Goal: Information Seeking & Learning: Learn about a topic

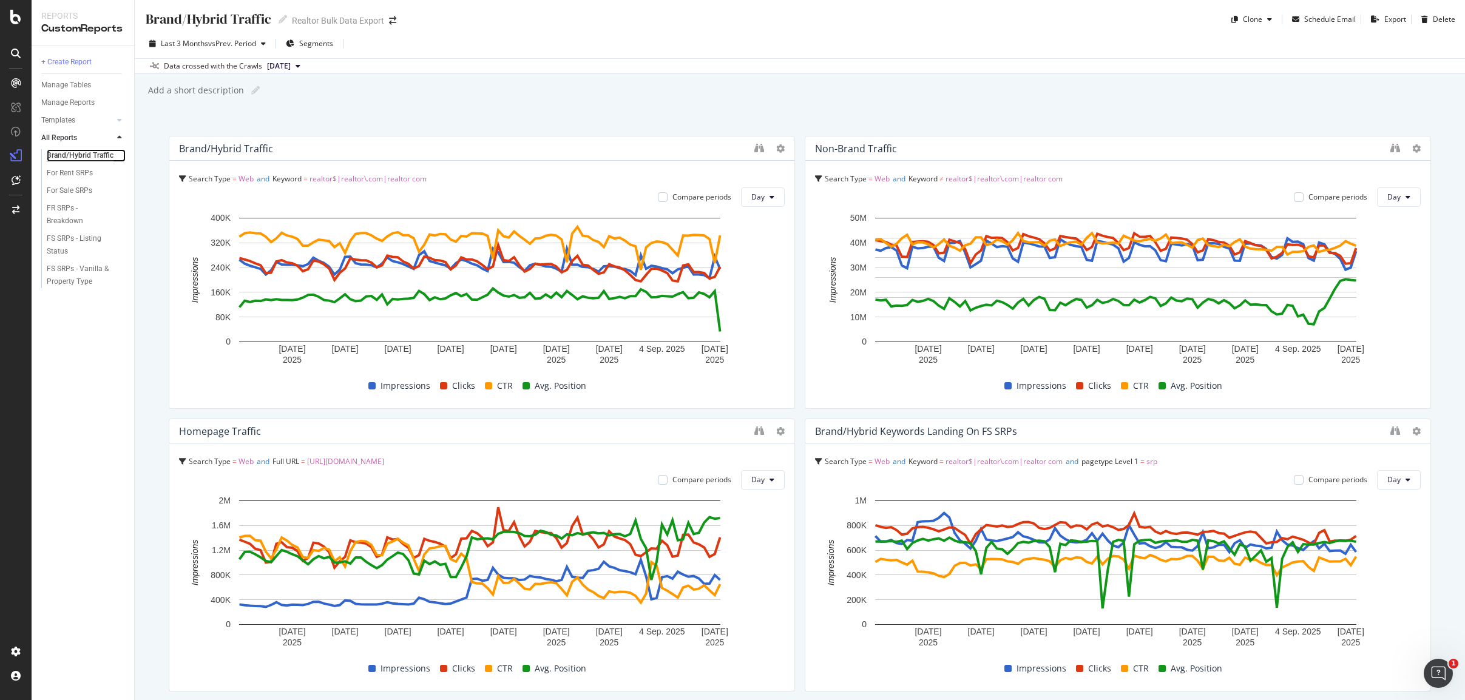
click at [99, 151] on div "Brand/Hybrid Traffic" at bounding box center [80, 155] width 67 height 13
click at [755, 146] on icon "binoculars" at bounding box center [759, 148] width 10 height 10
click at [759, 149] on icon "binoculars" at bounding box center [759, 148] width 10 height 10
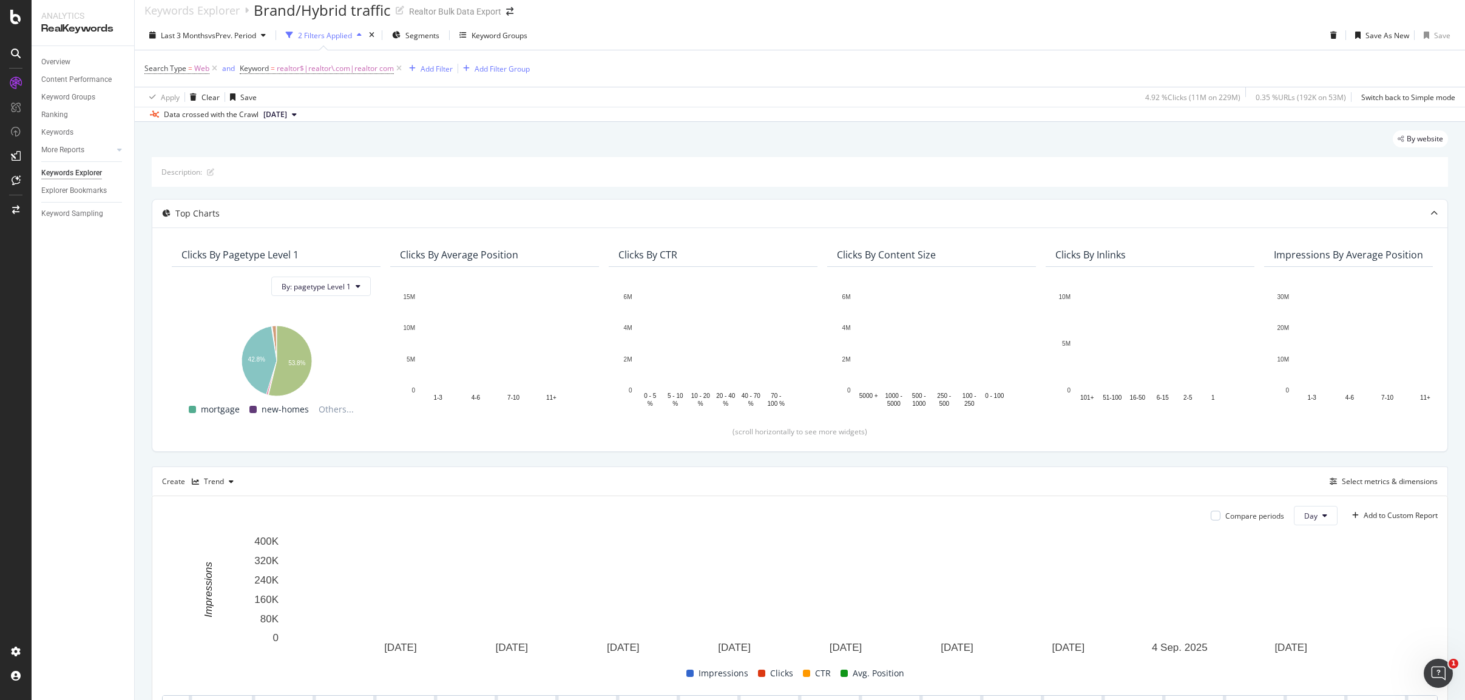
scroll to position [234, 0]
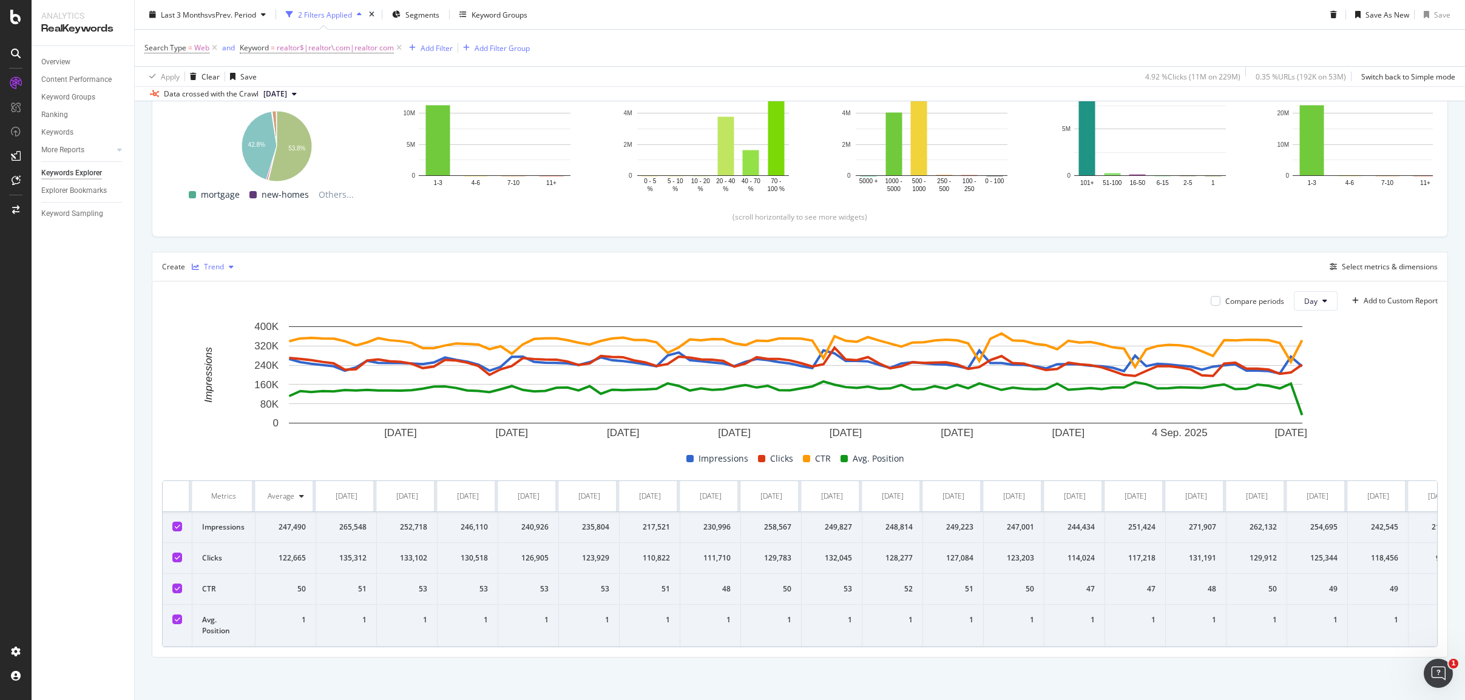
click at [208, 263] on div "Trend" at bounding box center [214, 266] width 20 height 7
click at [233, 277] on div "Table" at bounding box center [225, 278] width 19 height 10
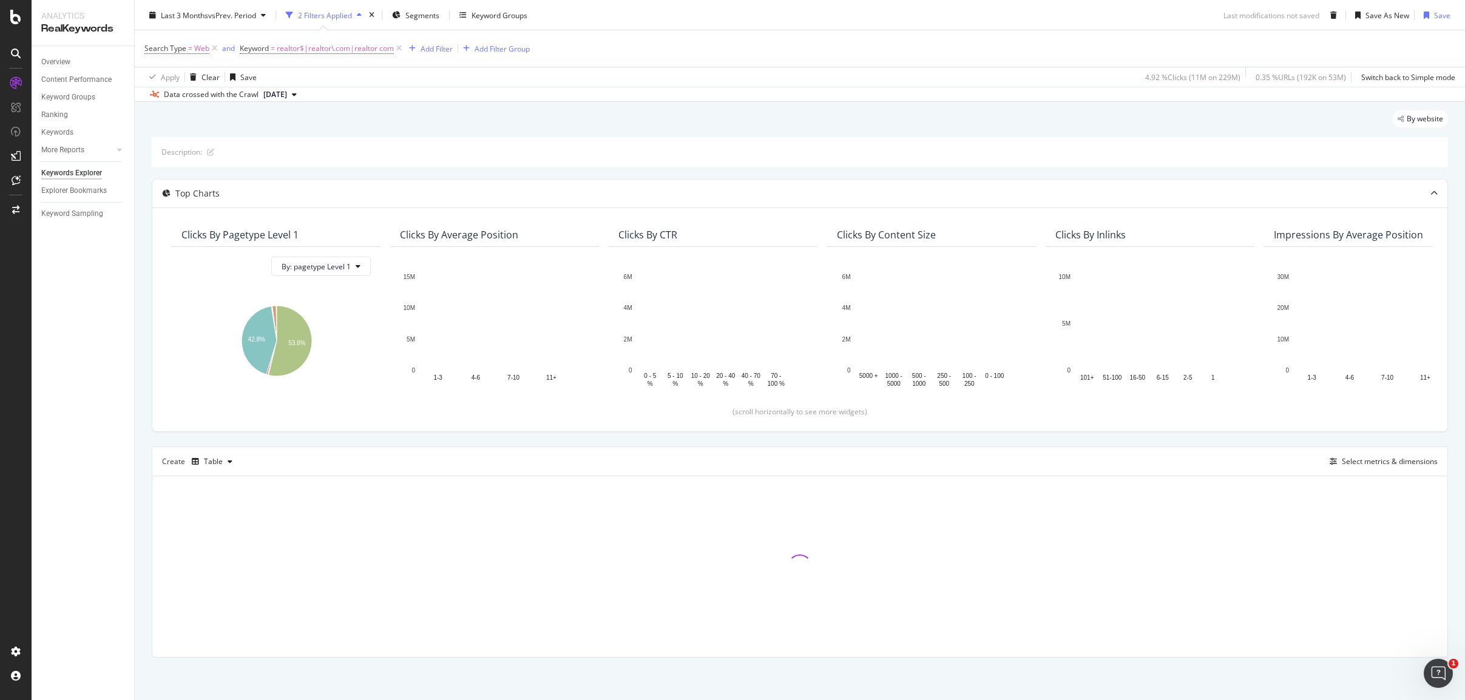
scroll to position [30, 0]
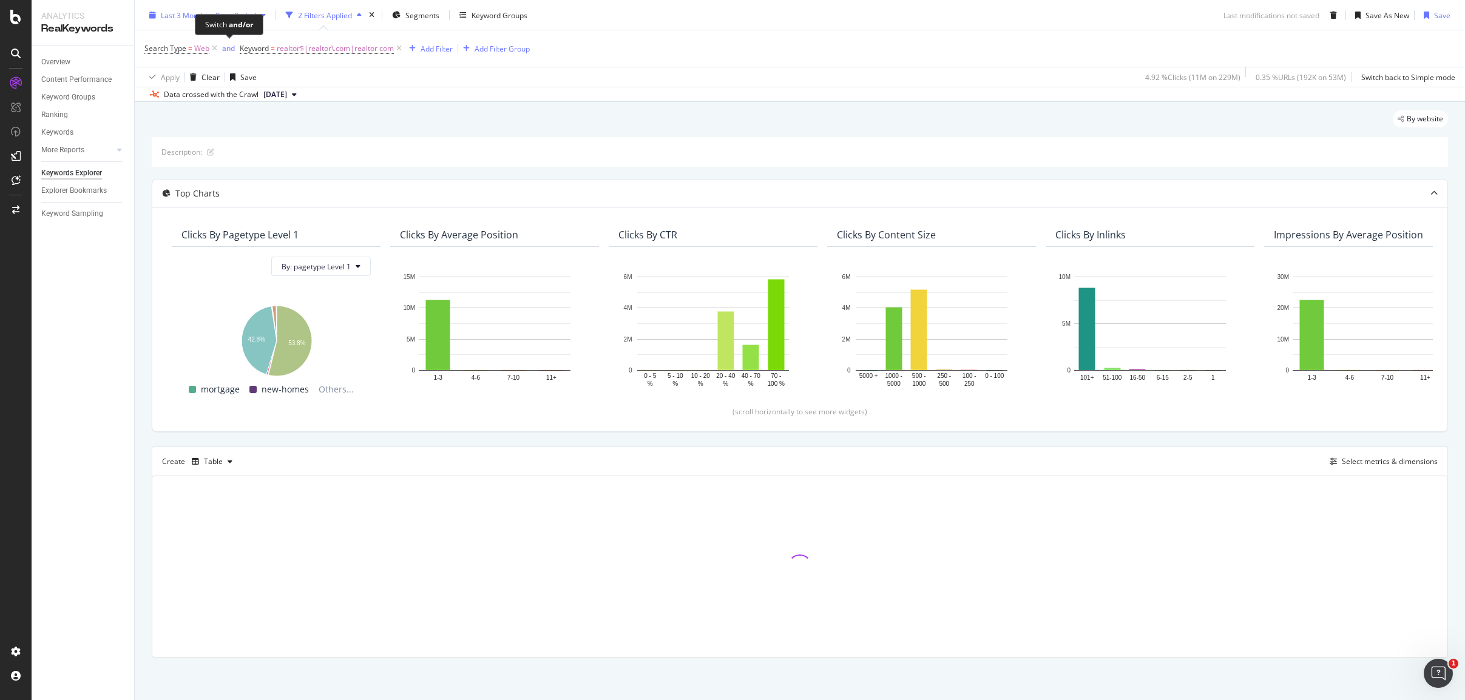
click at [206, 13] on span "Last 3 Months" at bounding box center [184, 15] width 47 height 10
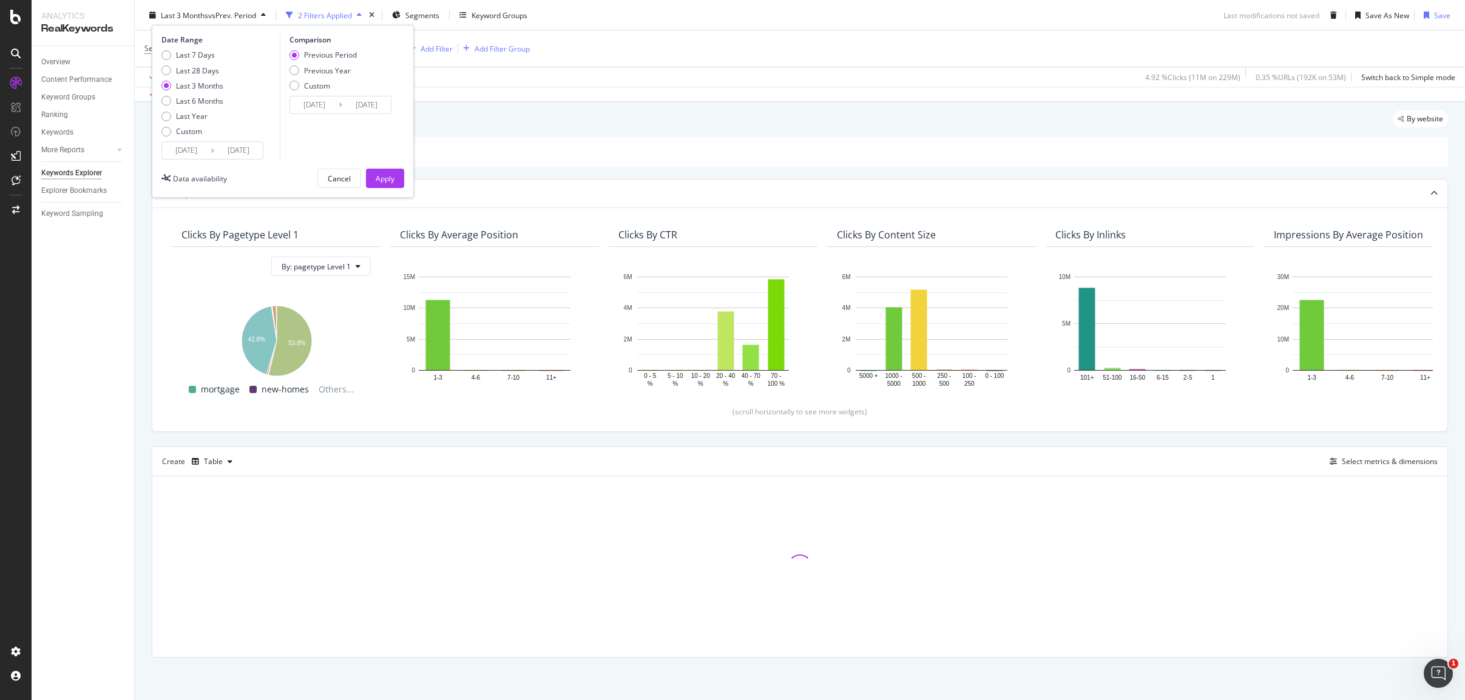
click at [198, 154] on input "2025/06/16" at bounding box center [186, 150] width 49 height 17
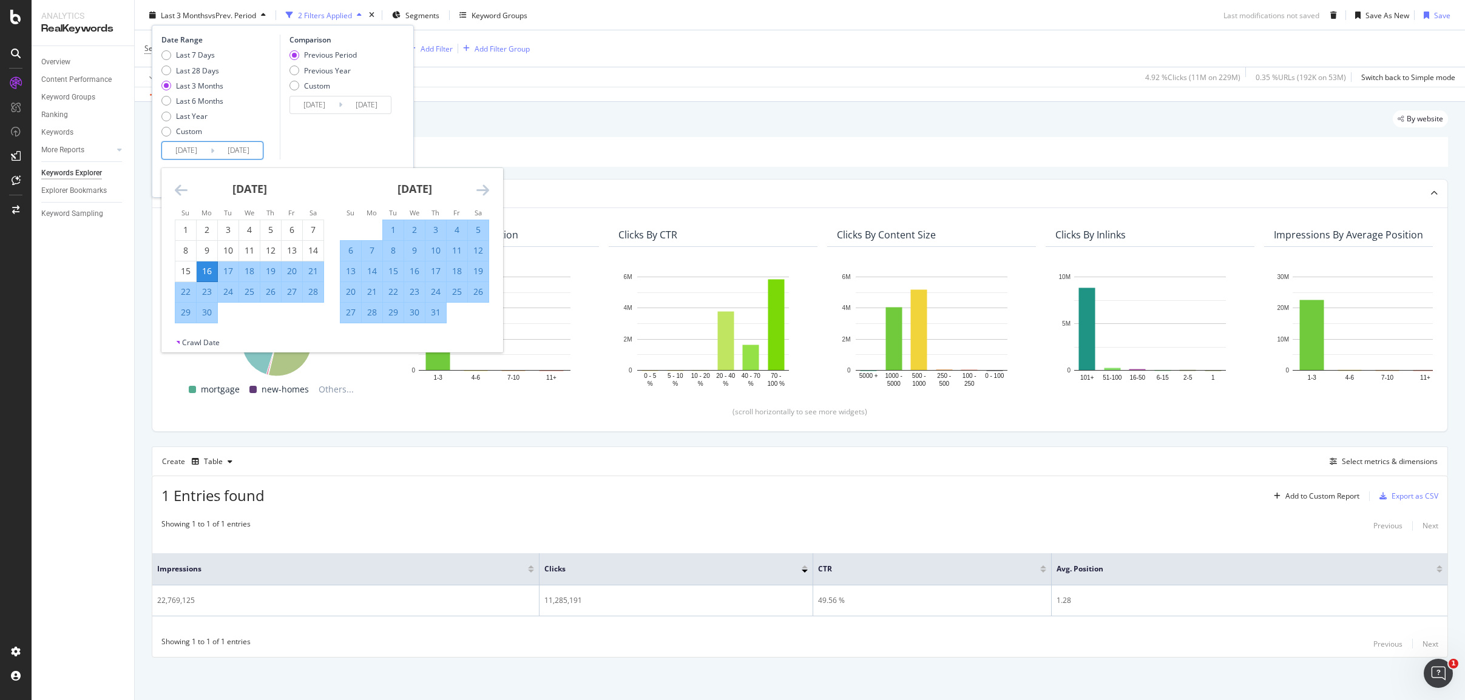
click at [483, 186] on icon "Move forward to switch to the next month." at bounding box center [482, 190] width 13 height 15
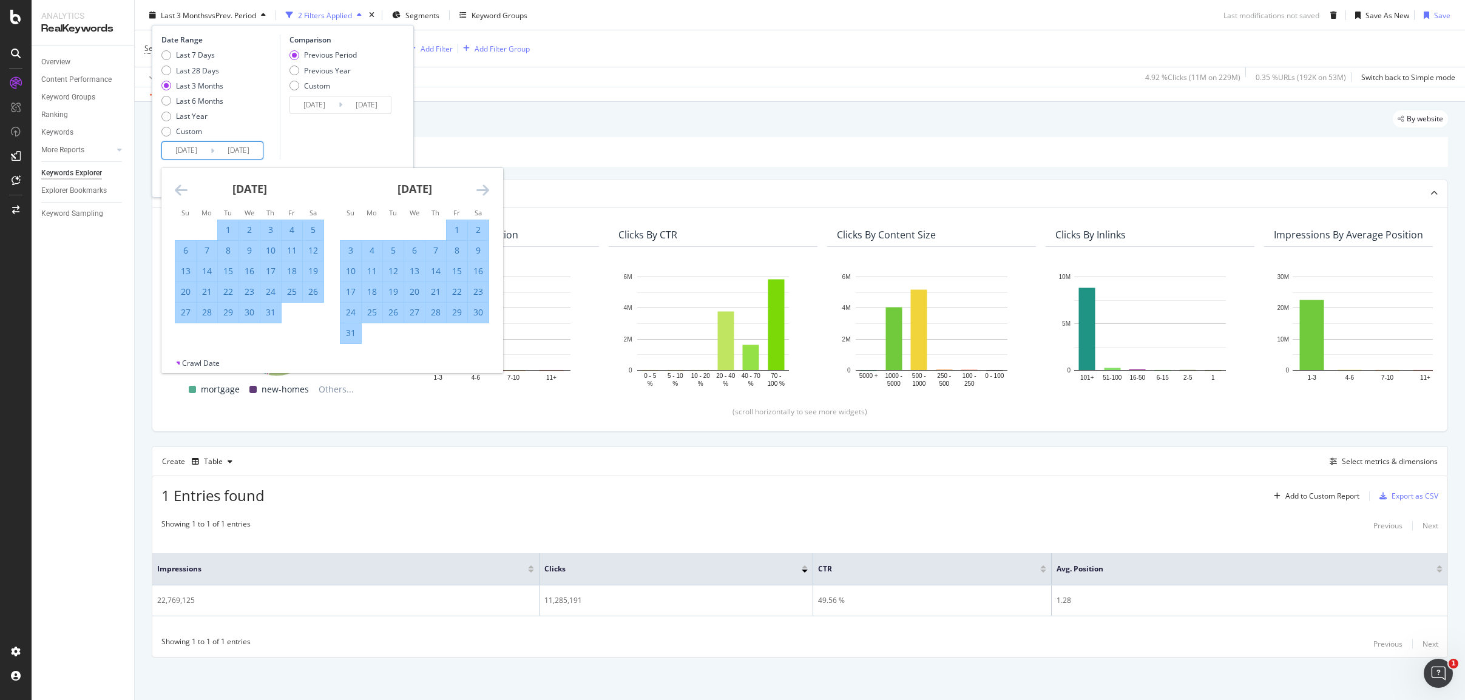
click at [483, 186] on icon "Move forward to switch to the next month." at bounding box center [482, 190] width 13 height 15
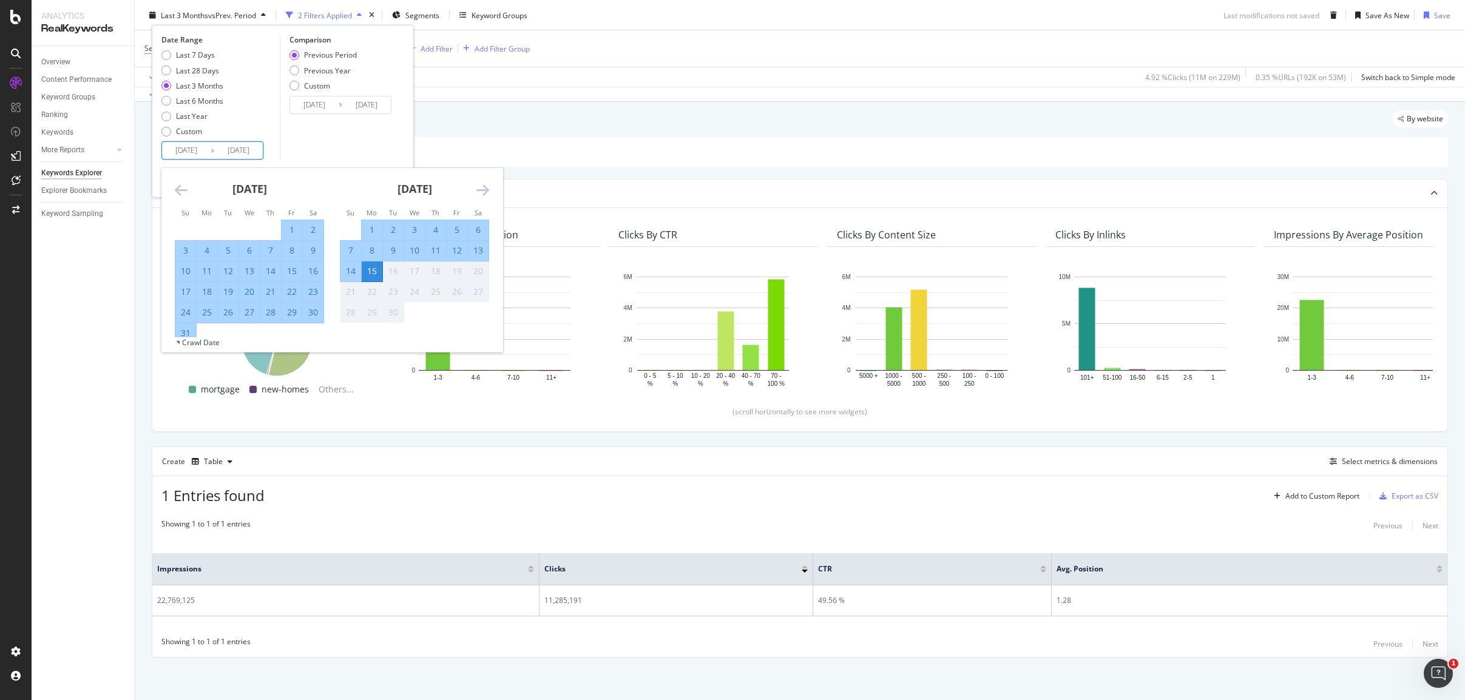
click at [368, 266] on div "15" at bounding box center [372, 271] width 21 height 12
type input "2025/09/15"
type input "2025/09/14"
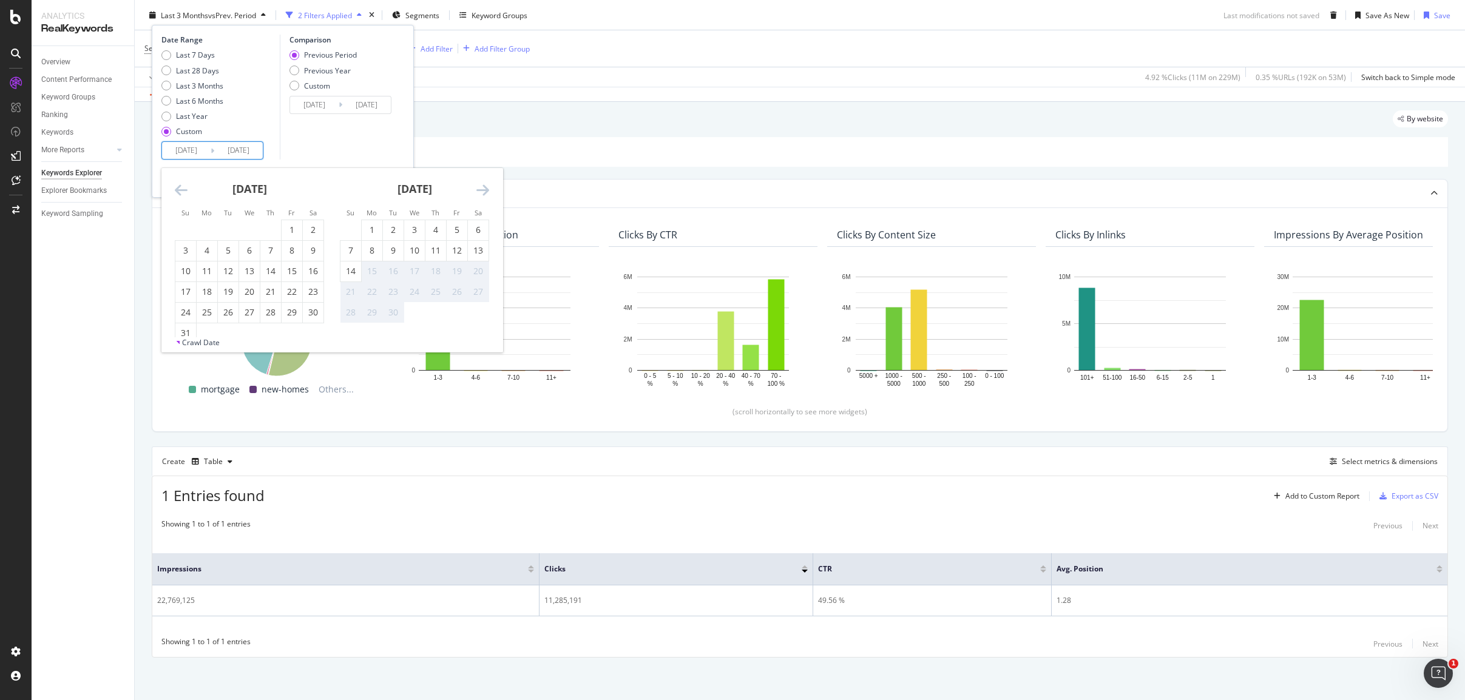
click at [368, 266] on div "15" at bounding box center [372, 271] width 21 height 12
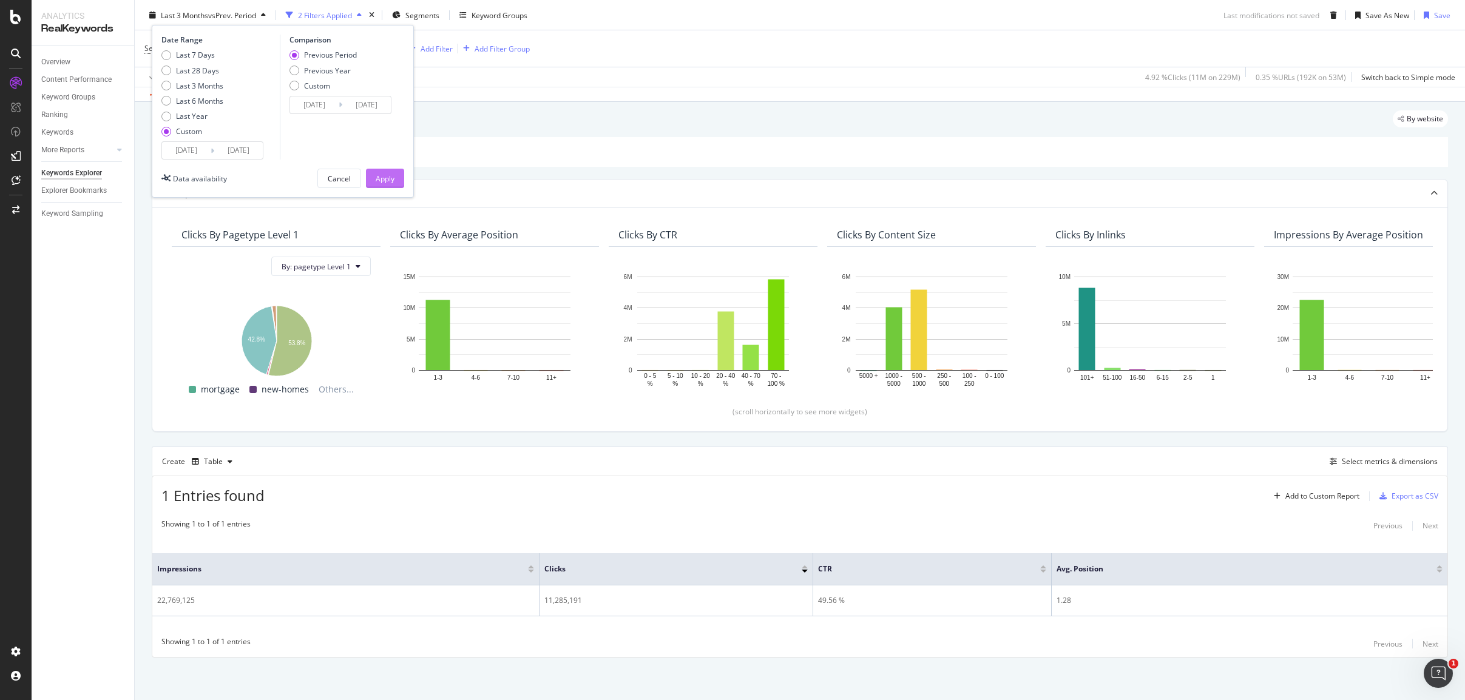
click at [390, 177] on div "Apply" at bounding box center [385, 179] width 19 height 10
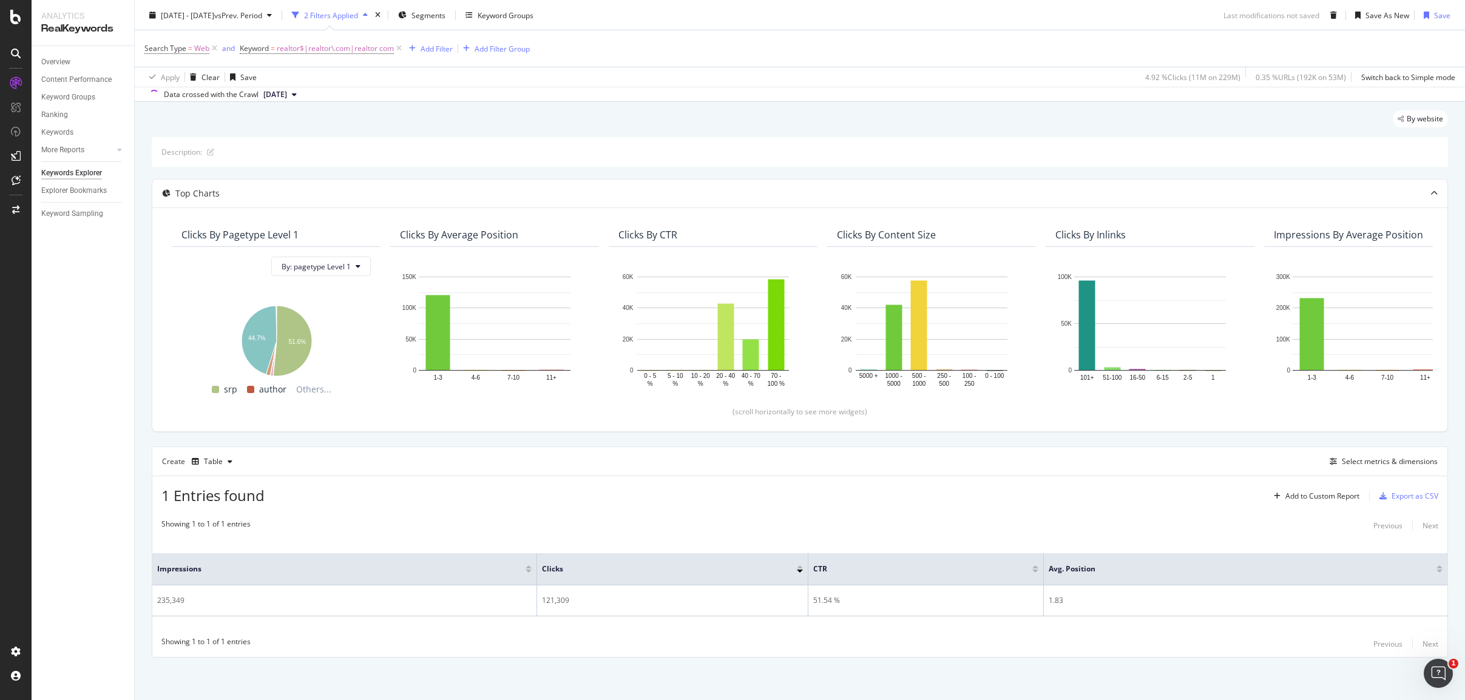
click at [868, 110] on div "By website Description: Top Charts Clicks By pagetype Level 1 By: pagetype Leve…" at bounding box center [800, 401] width 1330 height 598
click at [1382, 460] on div "Select metrics & dimensions" at bounding box center [1390, 461] width 96 height 10
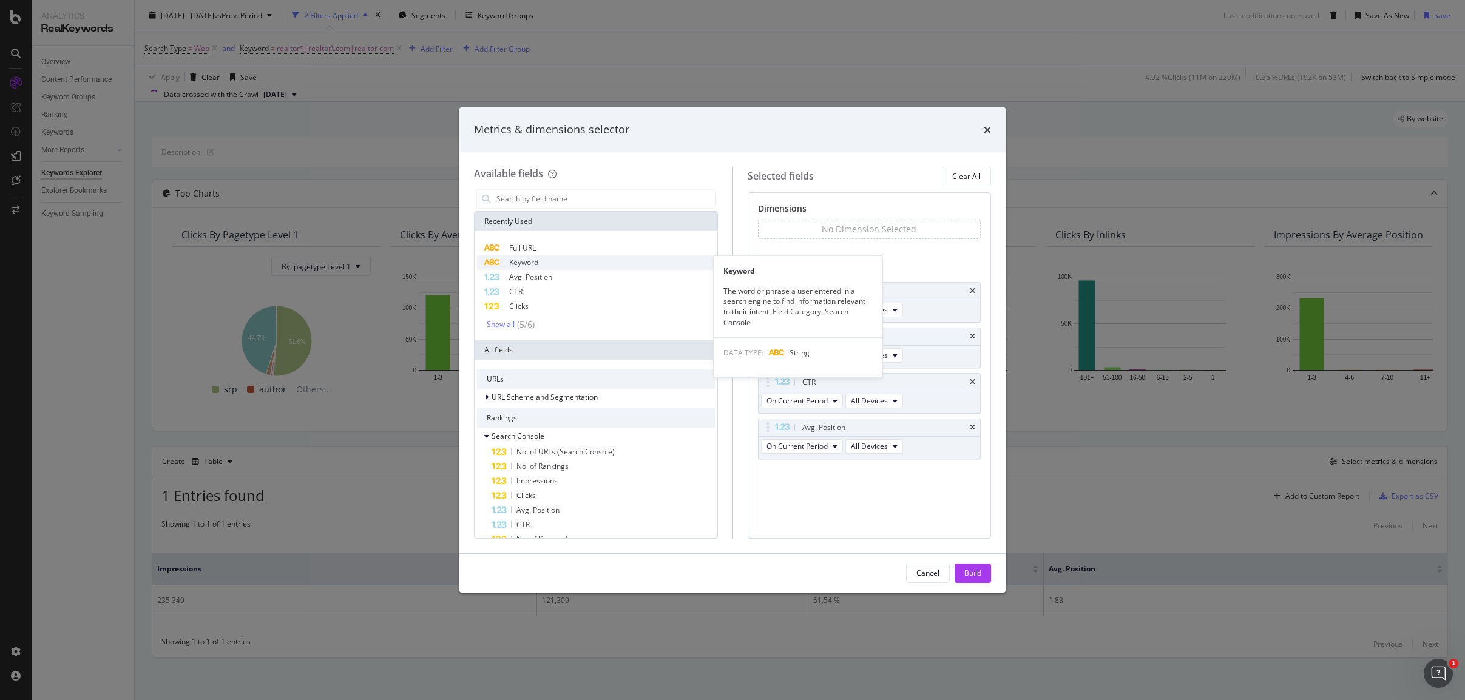
click at [544, 268] on div "Keyword" at bounding box center [596, 262] width 238 height 15
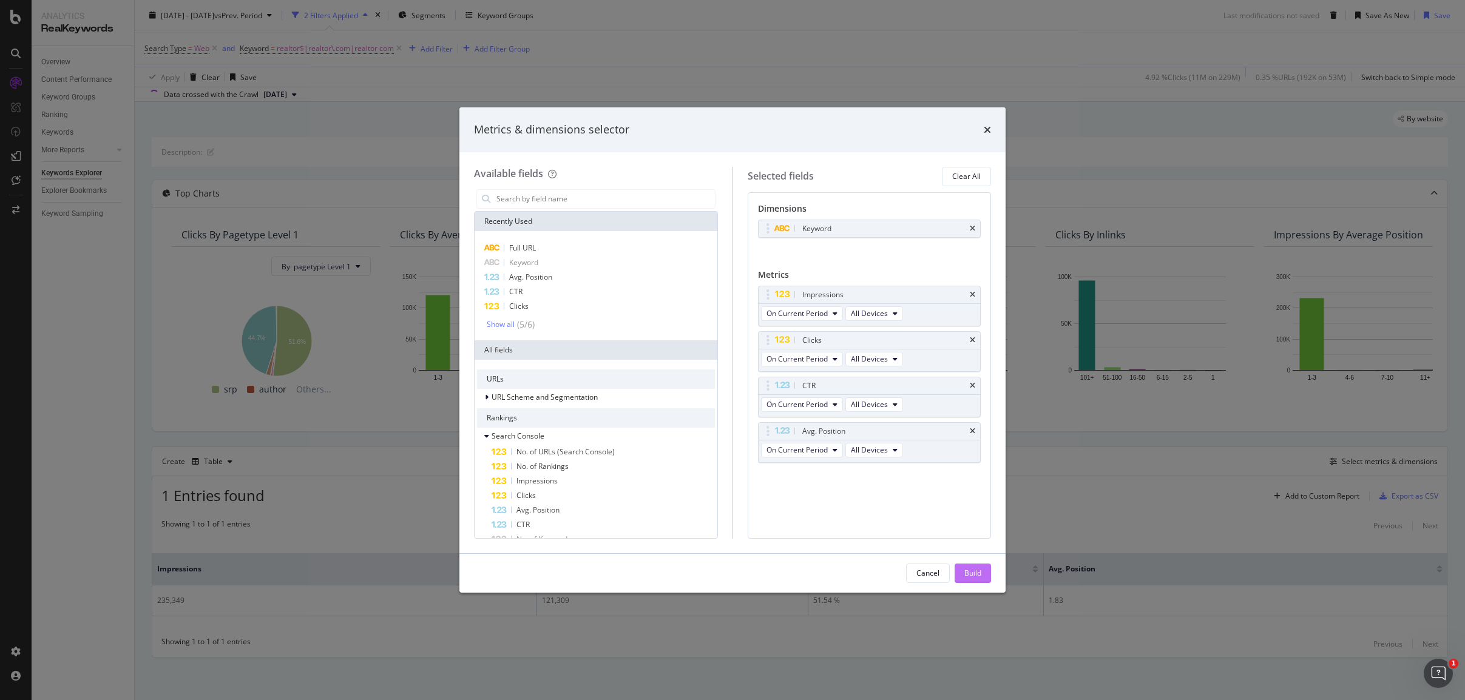
click at [978, 566] on div "Build" at bounding box center [972, 573] width 17 height 18
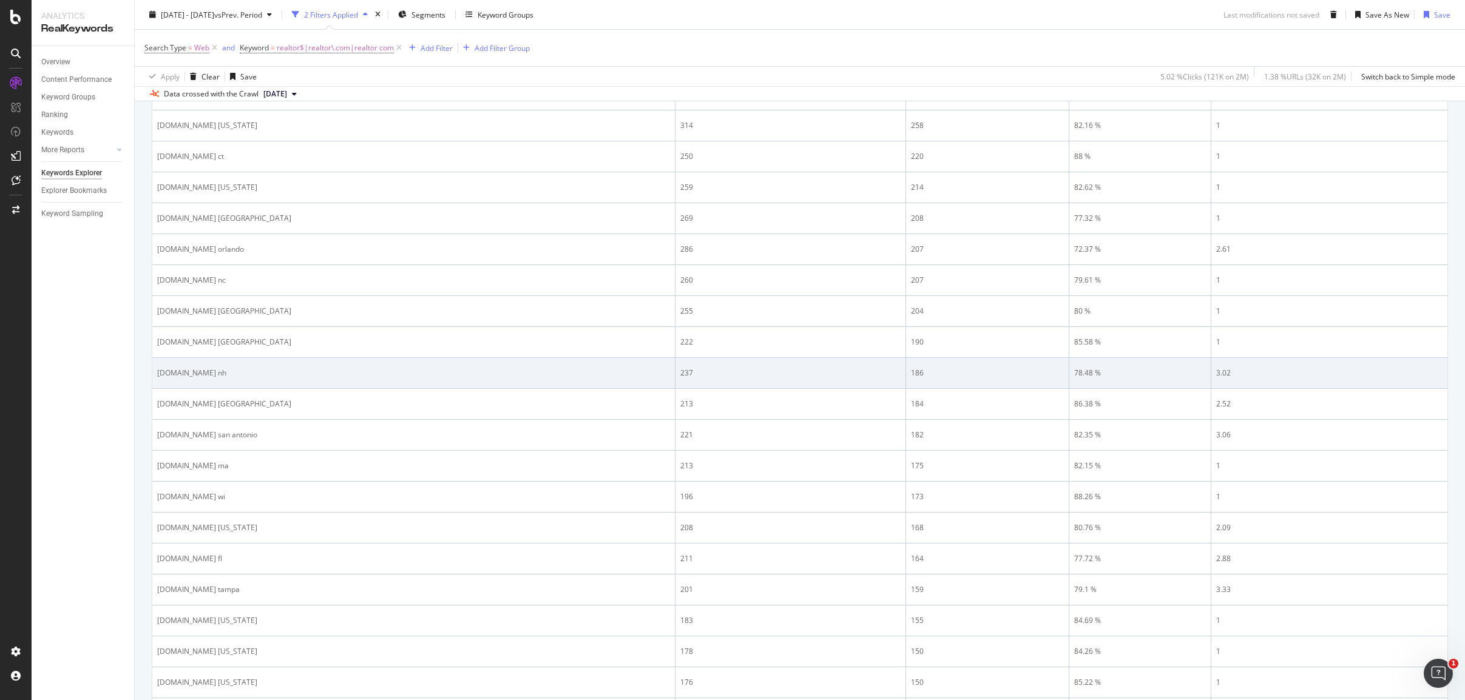
scroll to position [1007, 0]
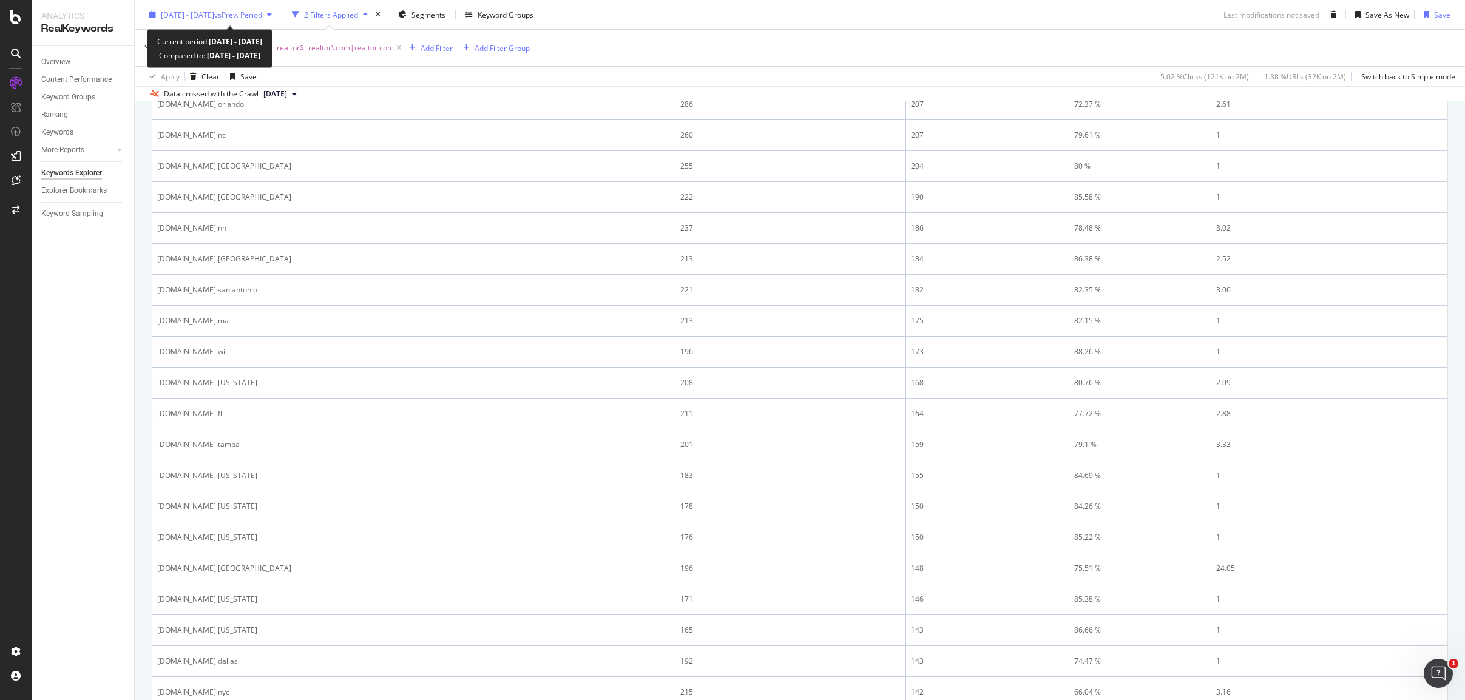
click at [214, 11] on span "2025 Sep. 15th - Sep. 15th" at bounding box center [187, 14] width 53 height 10
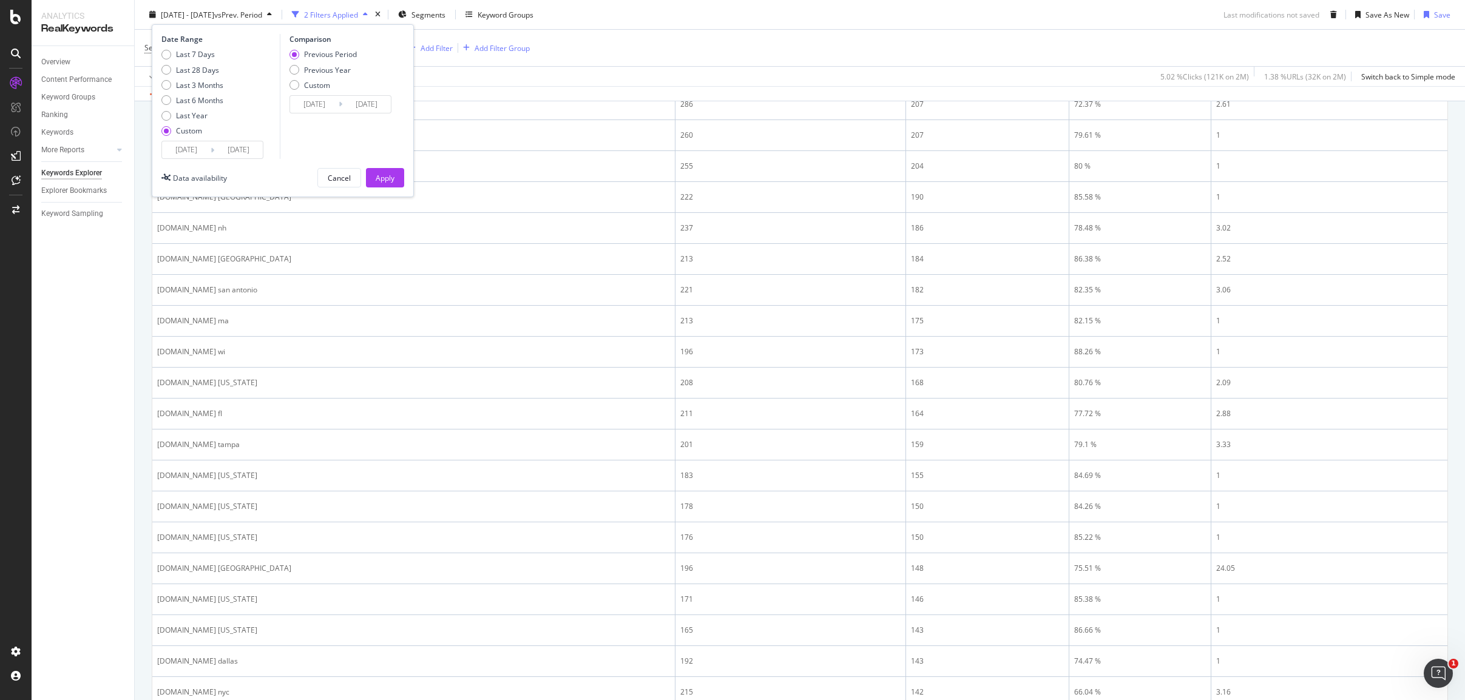
click at [181, 151] on input "2025/09/15" at bounding box center [186, 149] width 49 height 17
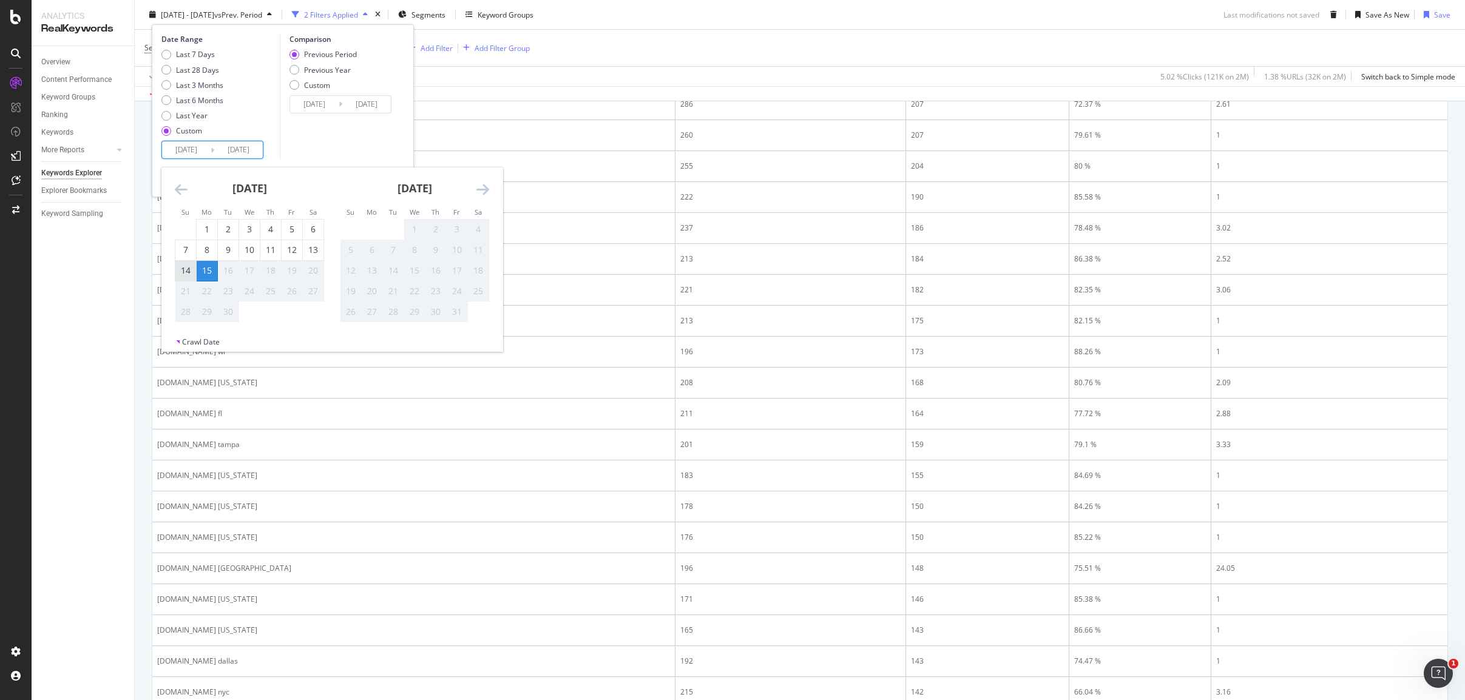
click at [180, 268] on div "14" at bounding box center [185, 271] width 21 height 12
type input "2025/09/14"
type input "2025/09/12"
type input "2025/09/13"
click at [183, 275] on div "14" at bounding box center [185, 271] width 21 height 12
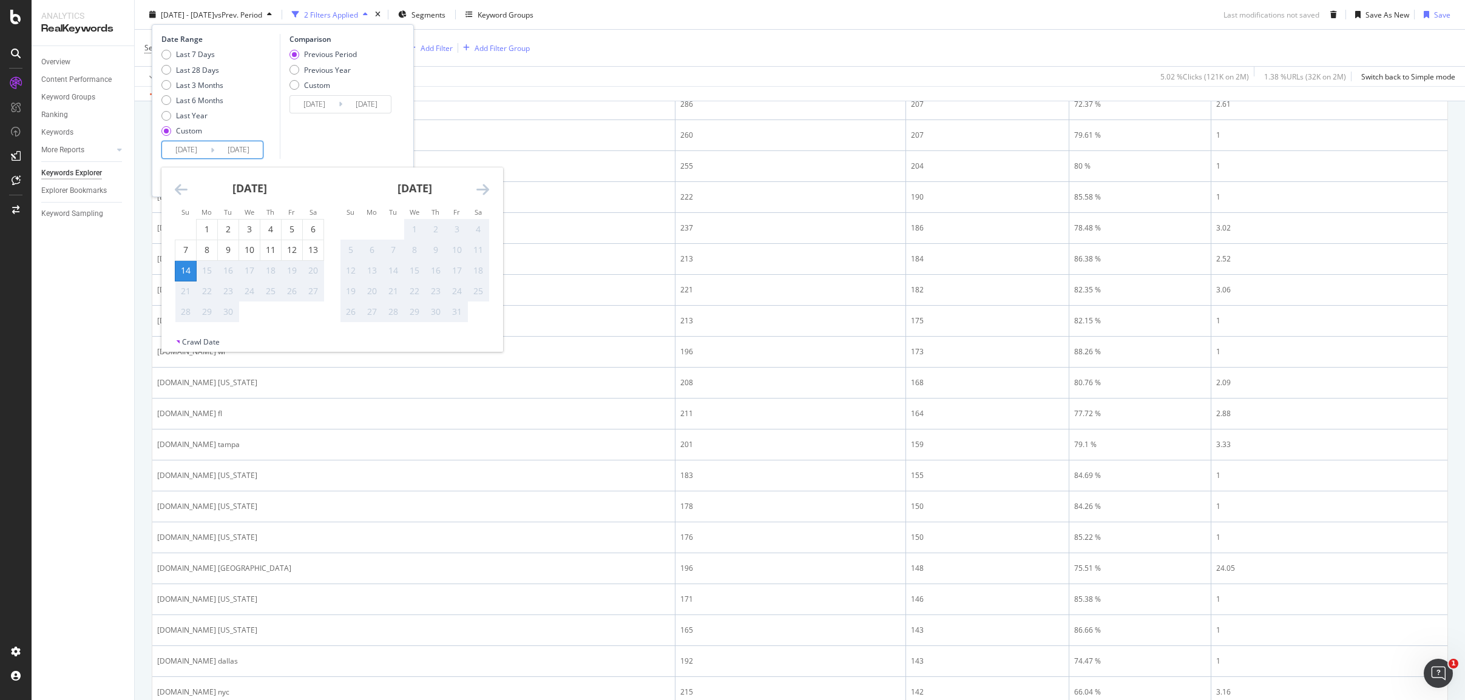
type input "2025/09/14"
type input "2025/09/13"
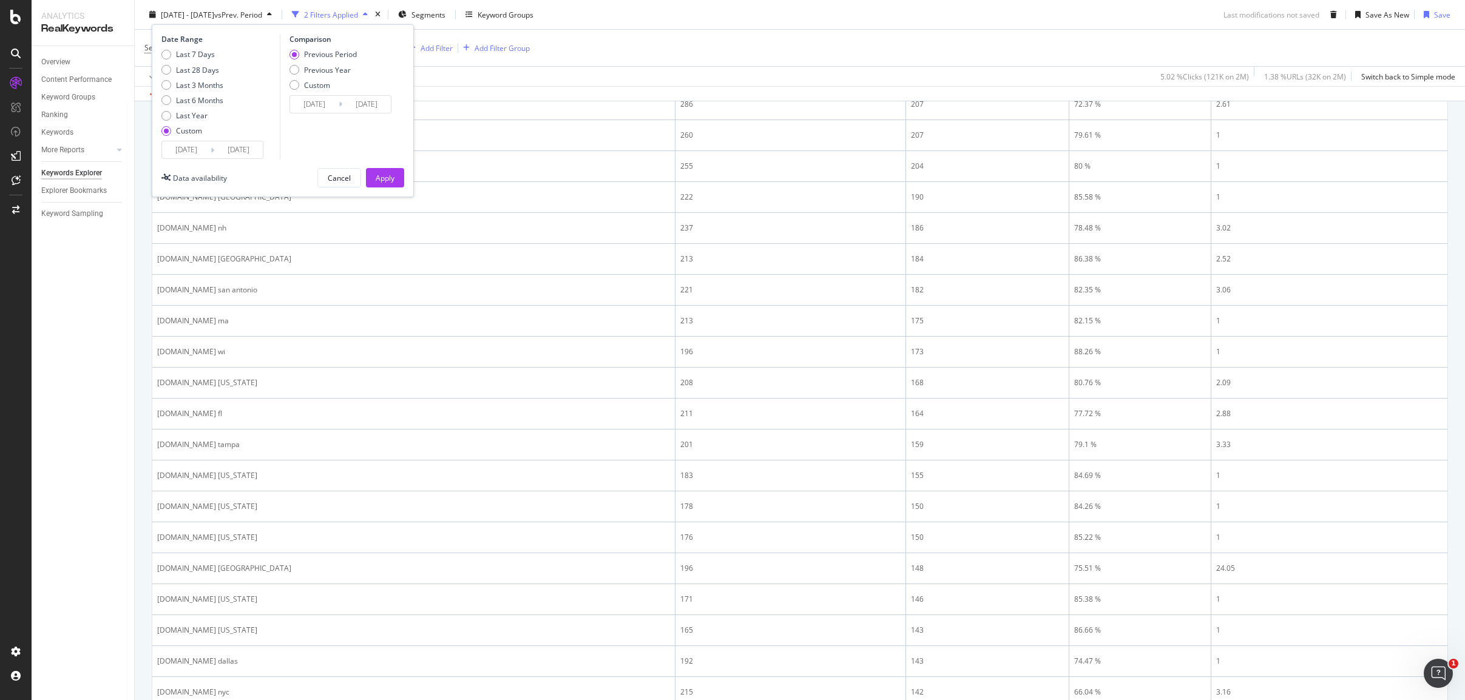
click at [385, 178] on div "Apply" at bounding box center [385, 177] width 19 height 10
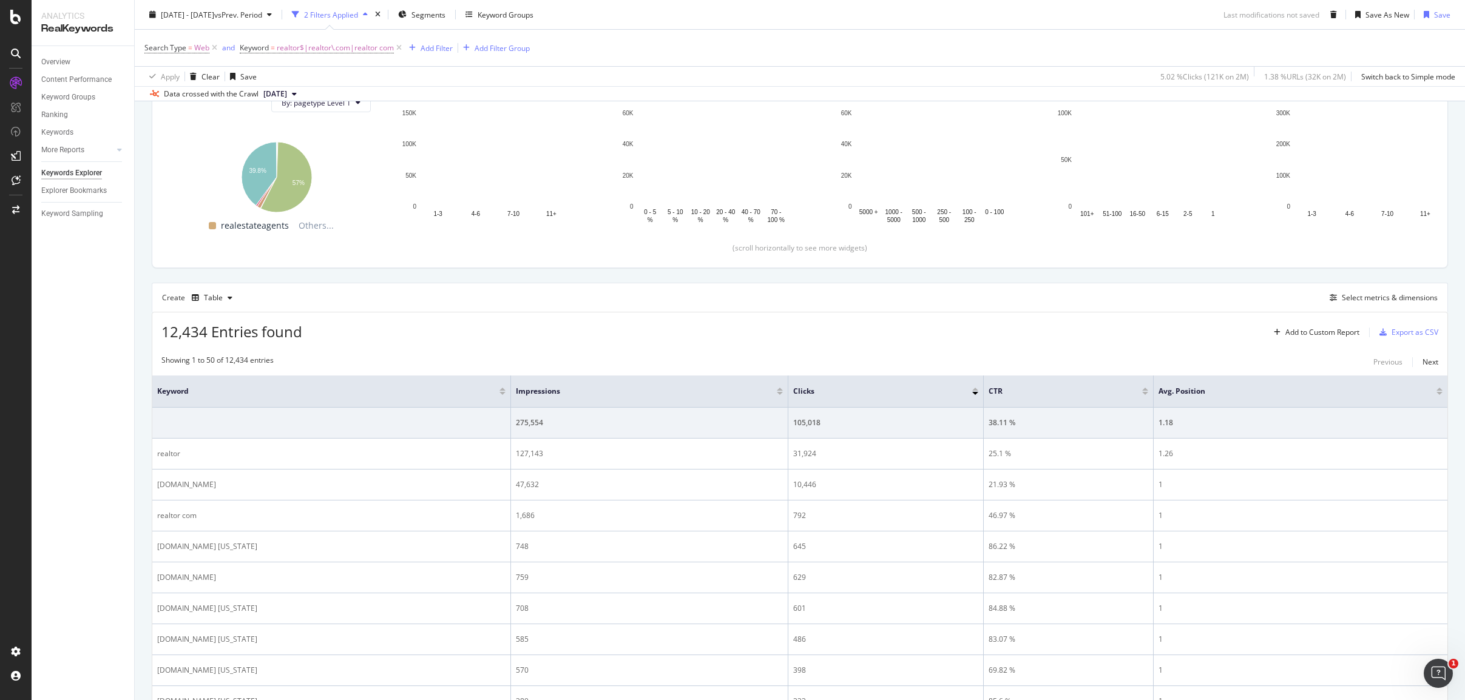
scroll to position [215, 0]
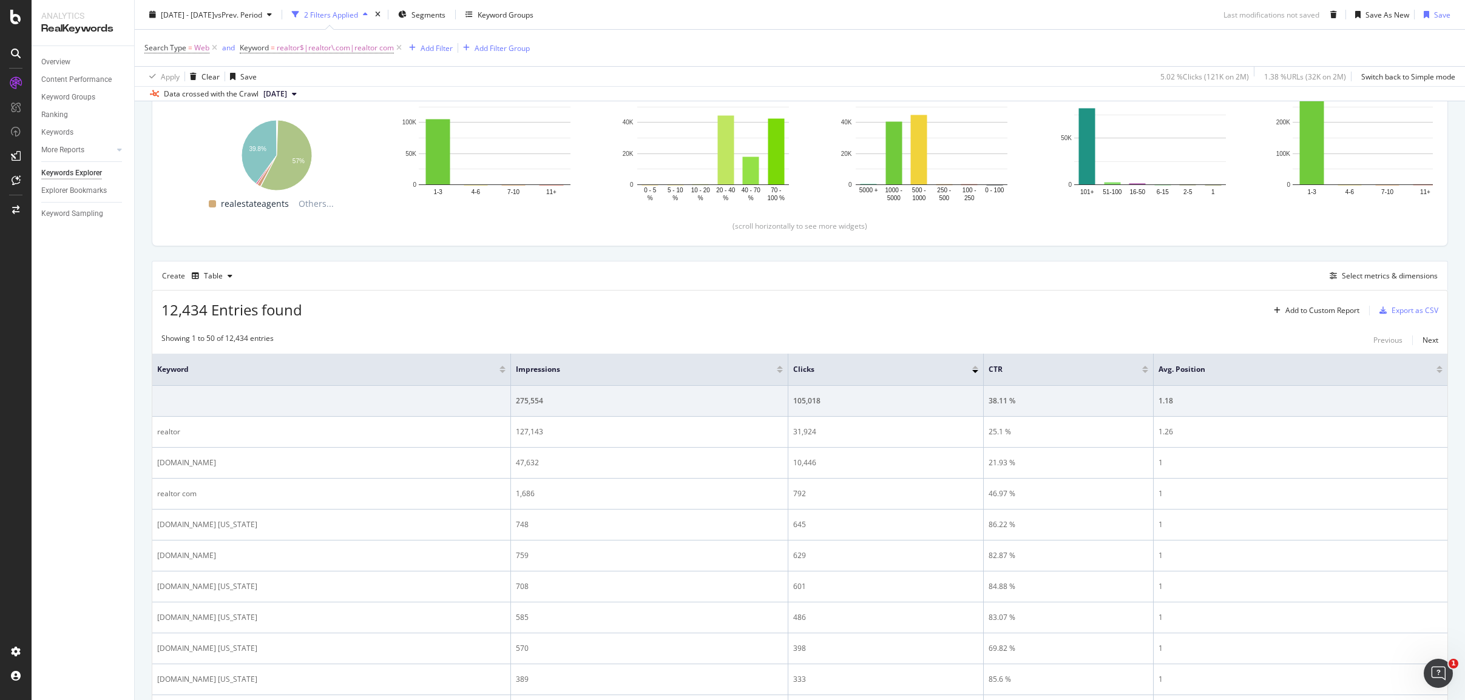
click at [968, 275] on div "Create Table Select metrics & dimensions" at bounding box center [800, 275] width 1296 height 29
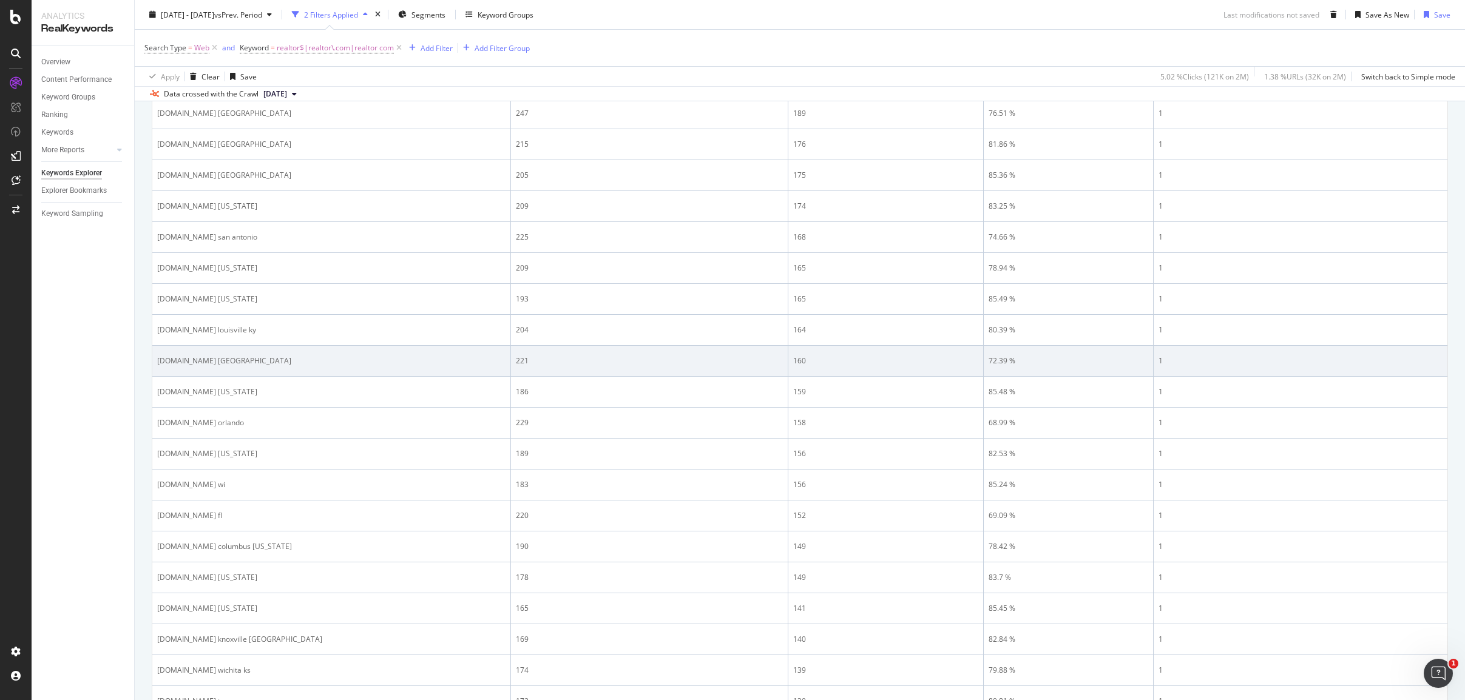
scroll to position [1549, 0]
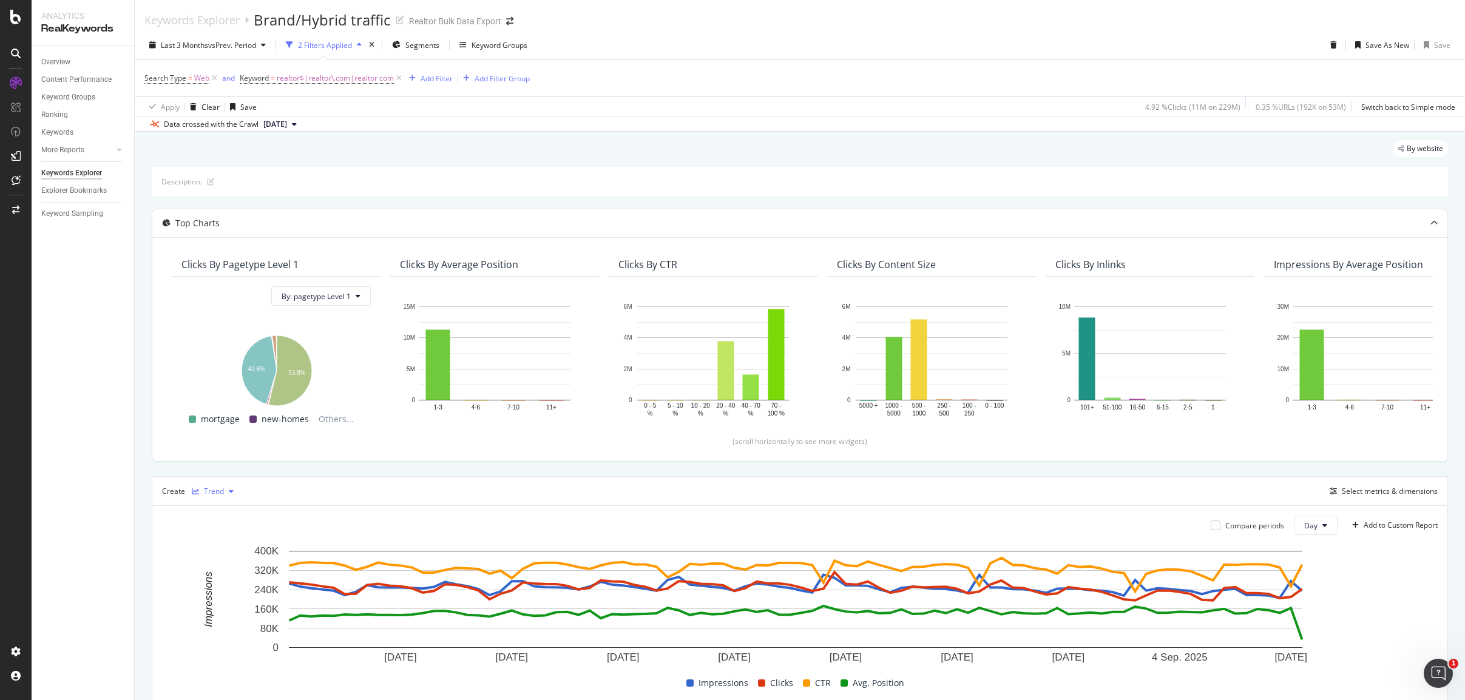
click at [219, 488] on div "Trend" at bounding box center [214, 491] width 20 height 7
click at [225, 512] on div "Table" at bounding box center [225, 512] width 19 height 10
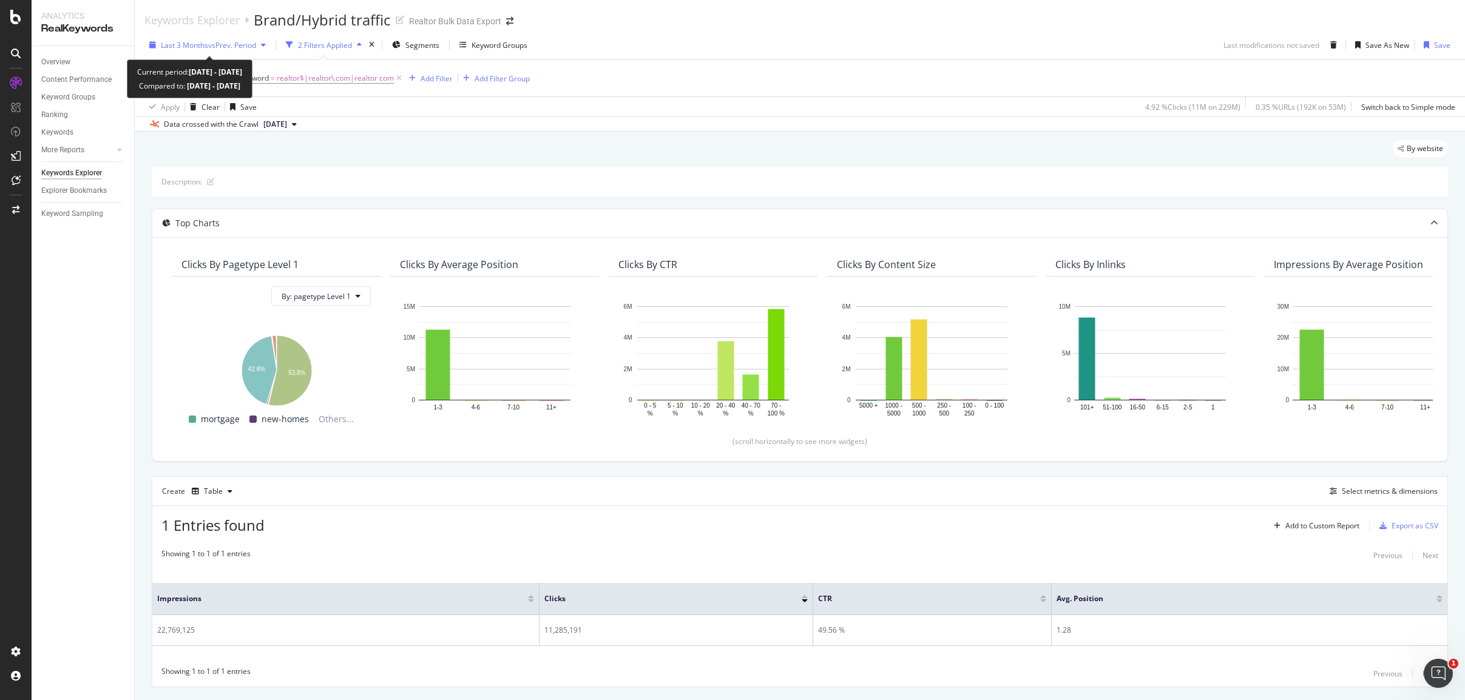
click at [246, 43] on span "vs Prev. Period" at bounding box center [232, 45] width 48 height 10
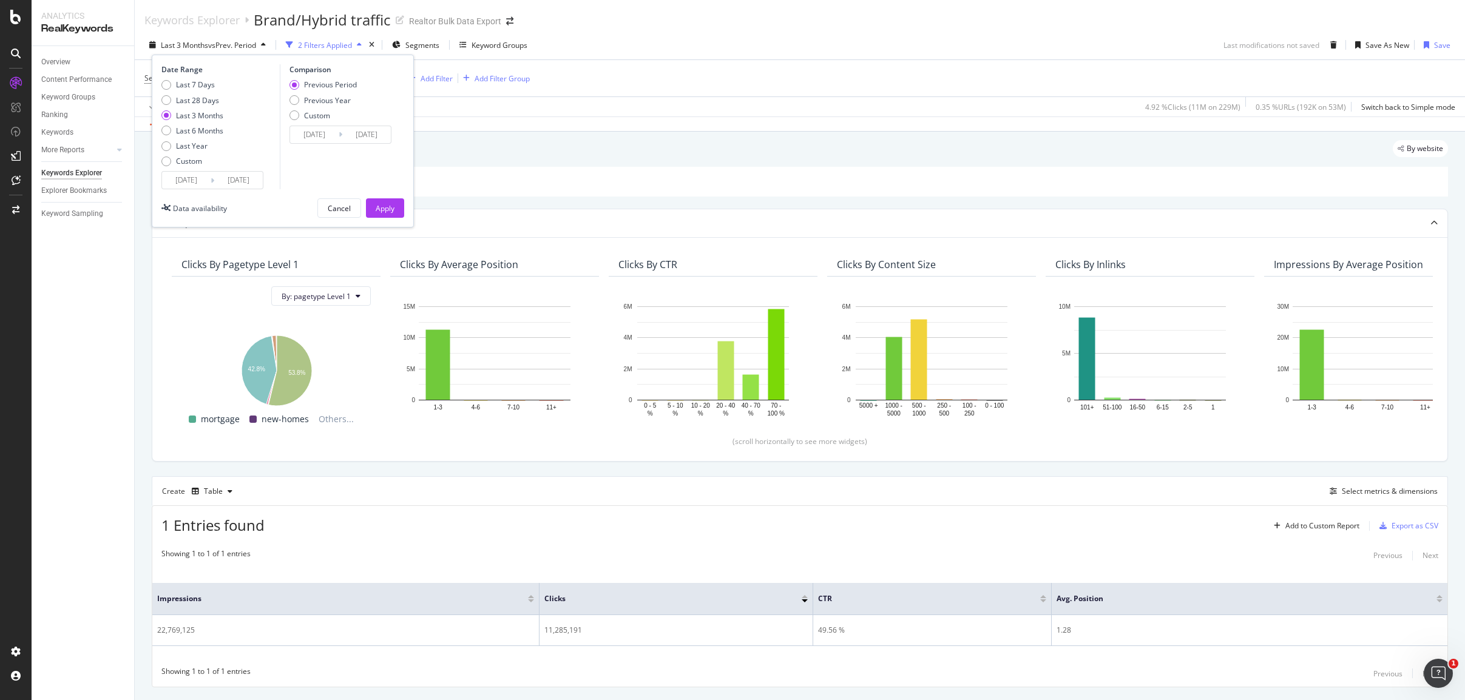
click at [192, 177] on input "2025/06/16" at bounding box center [186, 180] width 49 height 17
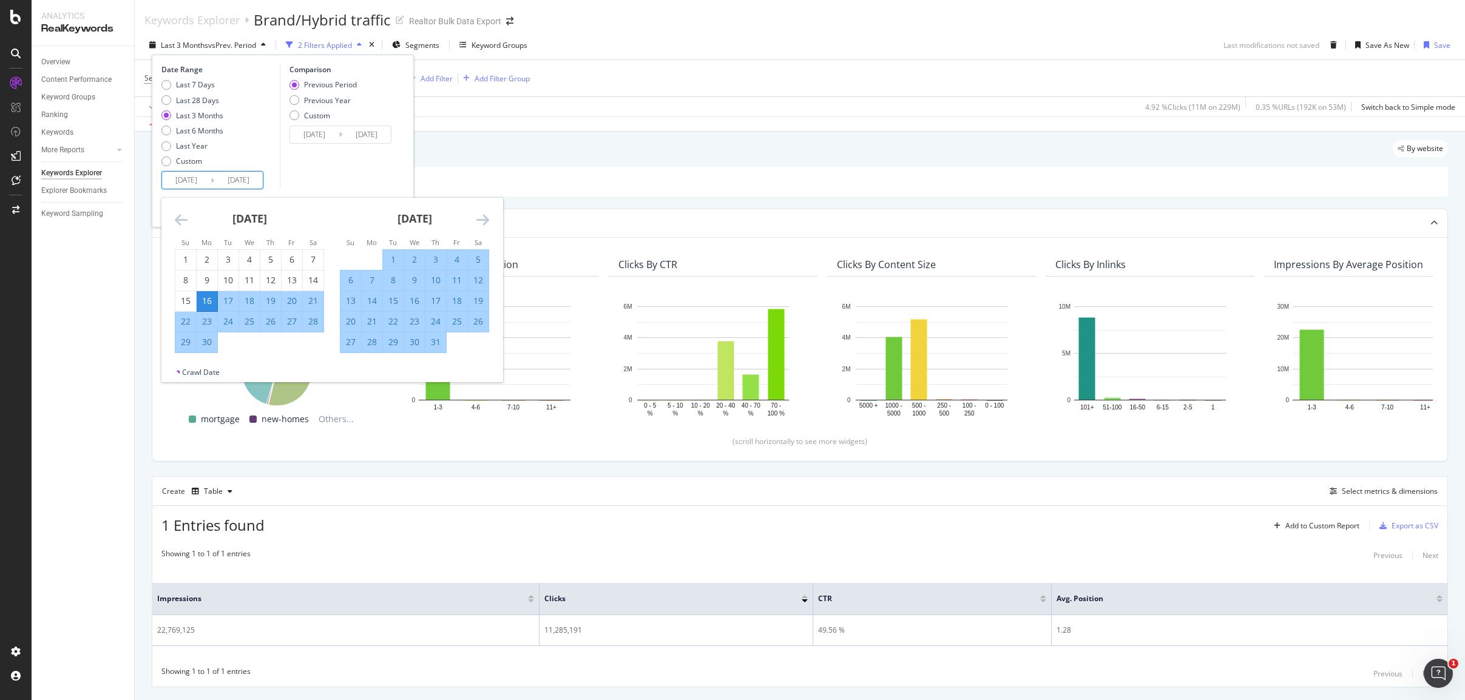
click at [487, 216] on icon "Move forward to switch to the next month." at bounding box center [482, 219] width 13 height 15
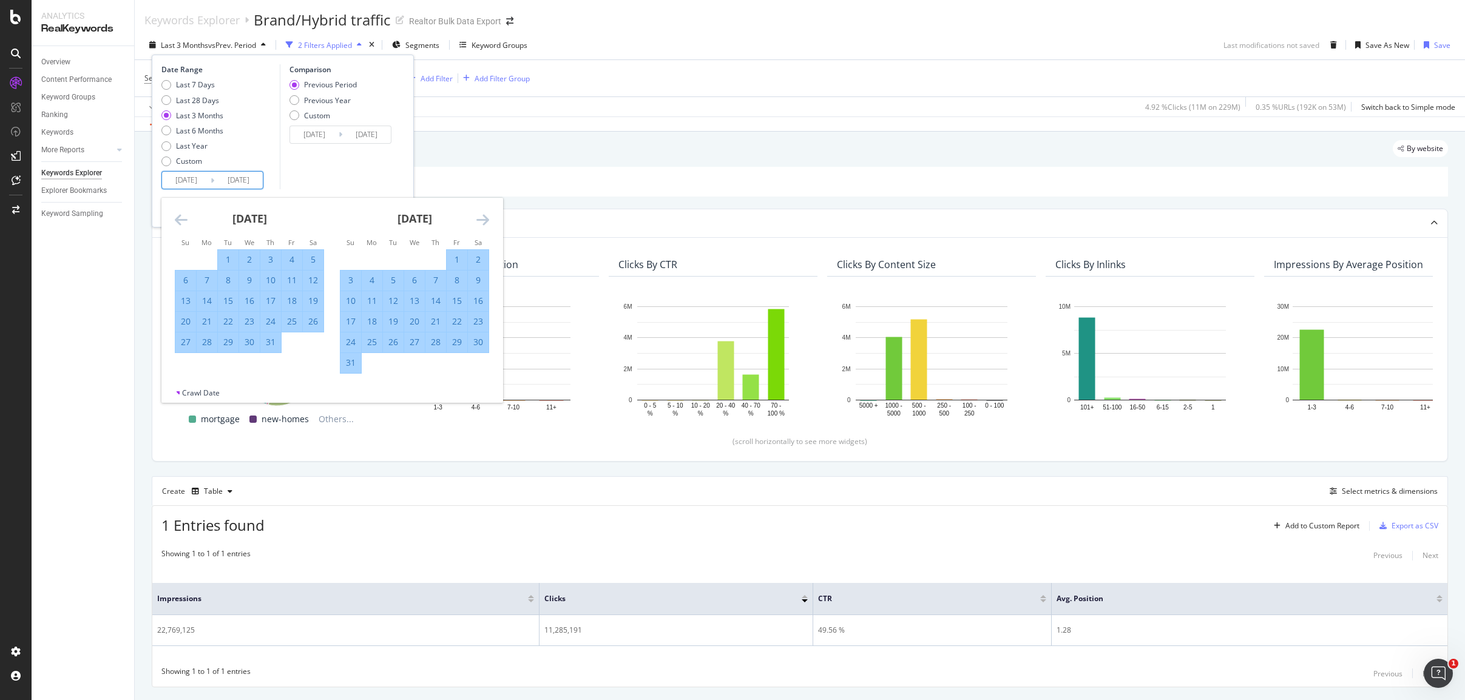
click at [487, 216] on icon "Move forward to switch to the next month." at bounding box center [482, 219] width 13 height 15
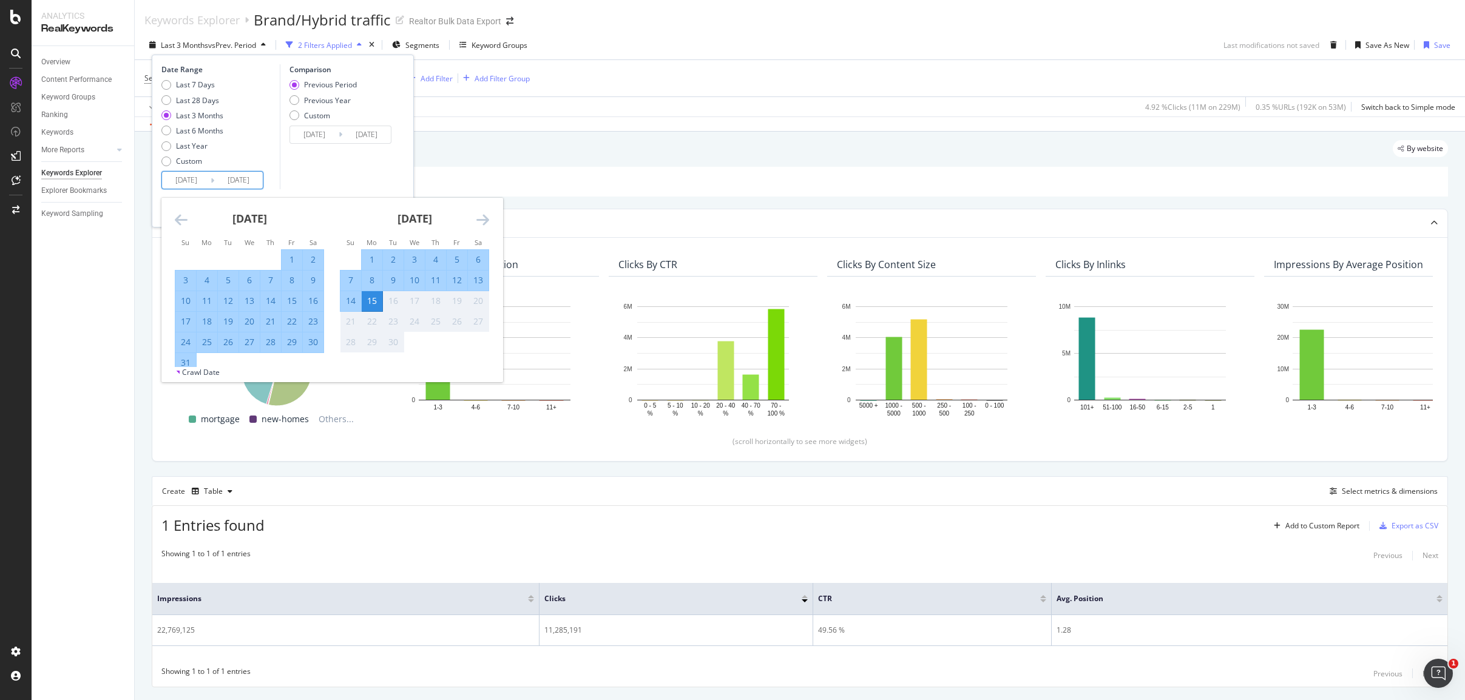
click at [369, 303] on div "15" at bounding box center [372, 301] width 21 height 12
type input "2025/09/15"
type input "2025/09/14"
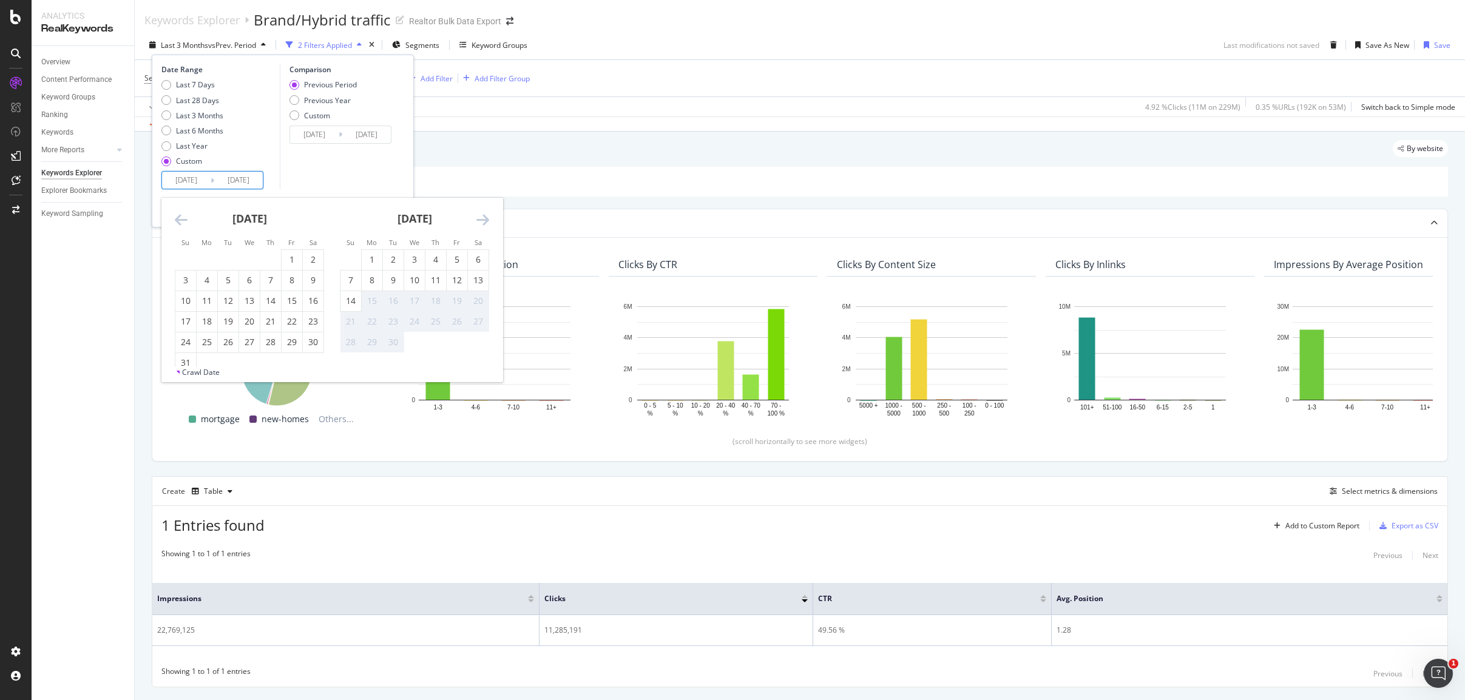
click at [369, 303] on div "15" at bounding box center [372, 301] width 21 height 12
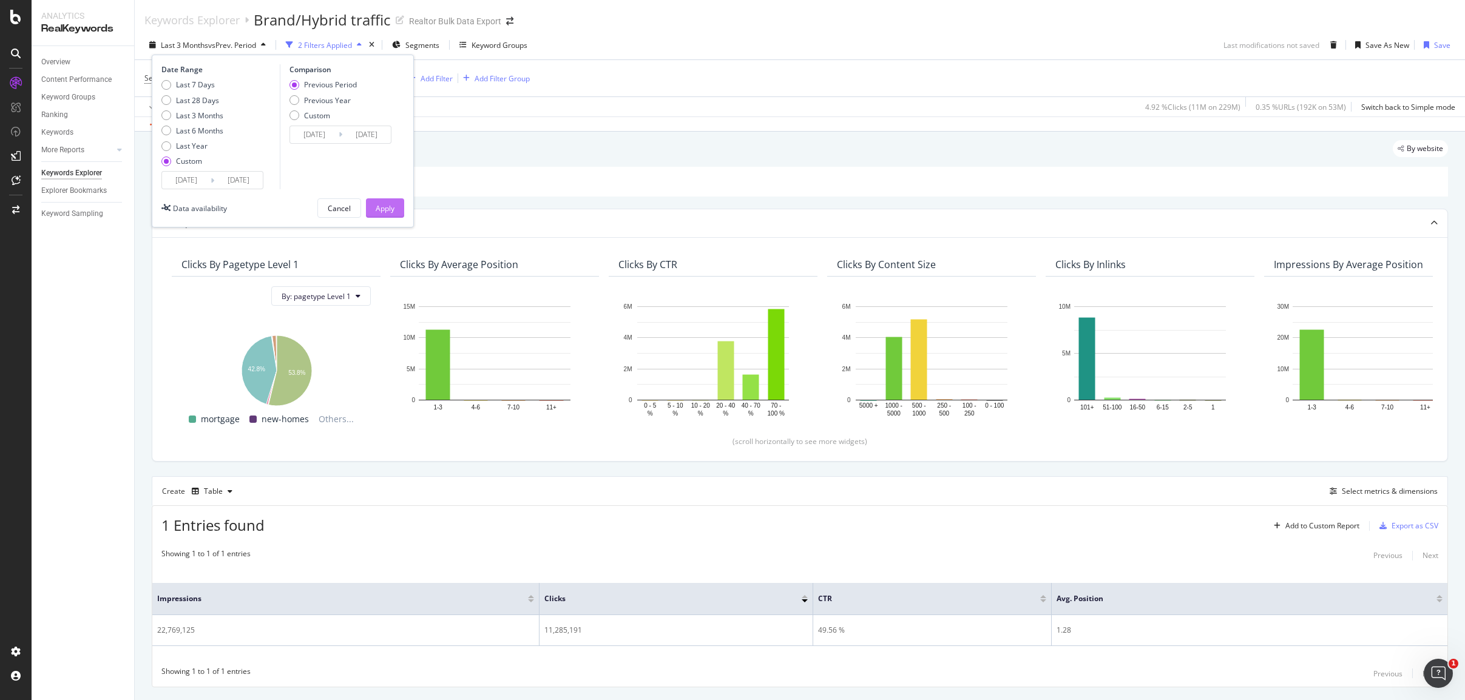
click at [378, 212] on div "Apply" at bounding box center [385, 208] width 19 height 10
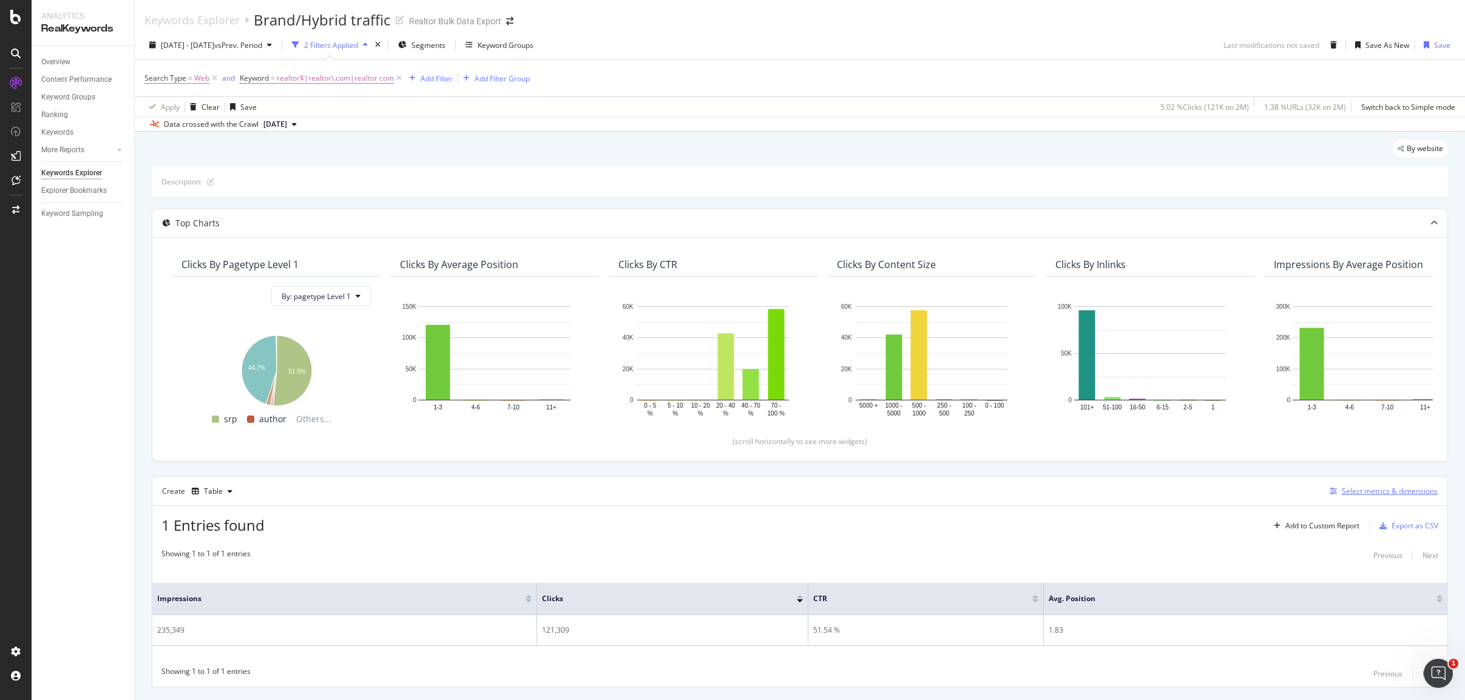
click at [1344, 488] on div "Select metrics & dimensions" at bounding box center [1390, 491] width 96 height 10
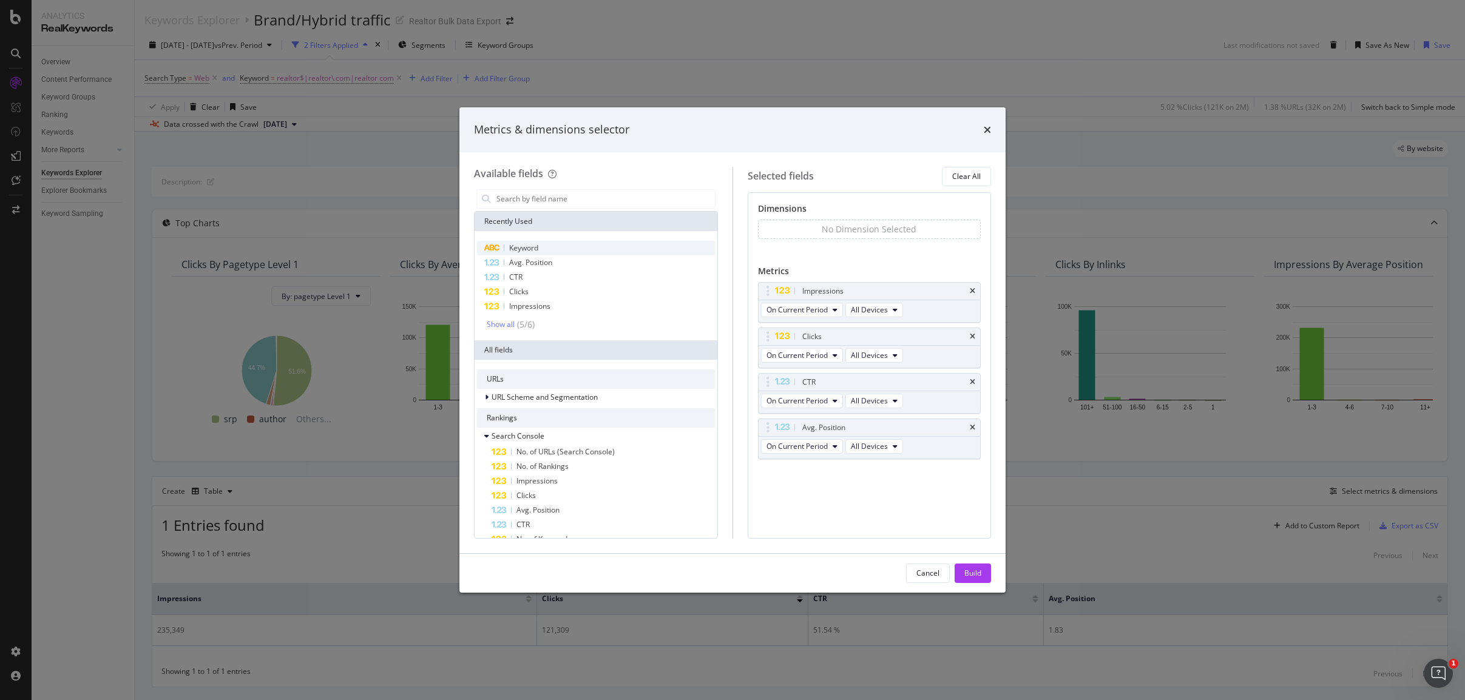
click at [564, 245] on div "Keyword" at bounding box center [596, 248] width 238 height 15
click at [975, 571] on div "Build" at bounding box center [972, 573] width 17 height 10
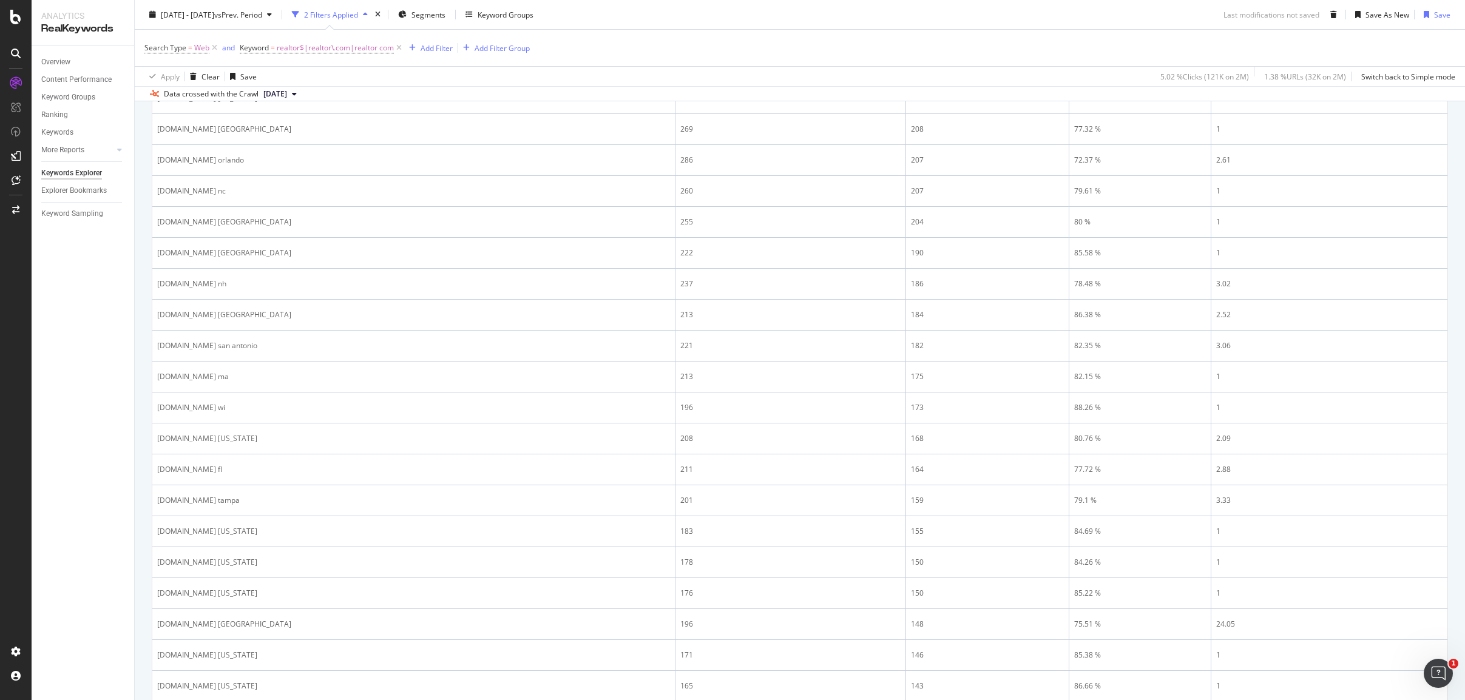
scroll to position [952, 0]
